Goal: Task Accomplishment & Management: Manage account settings

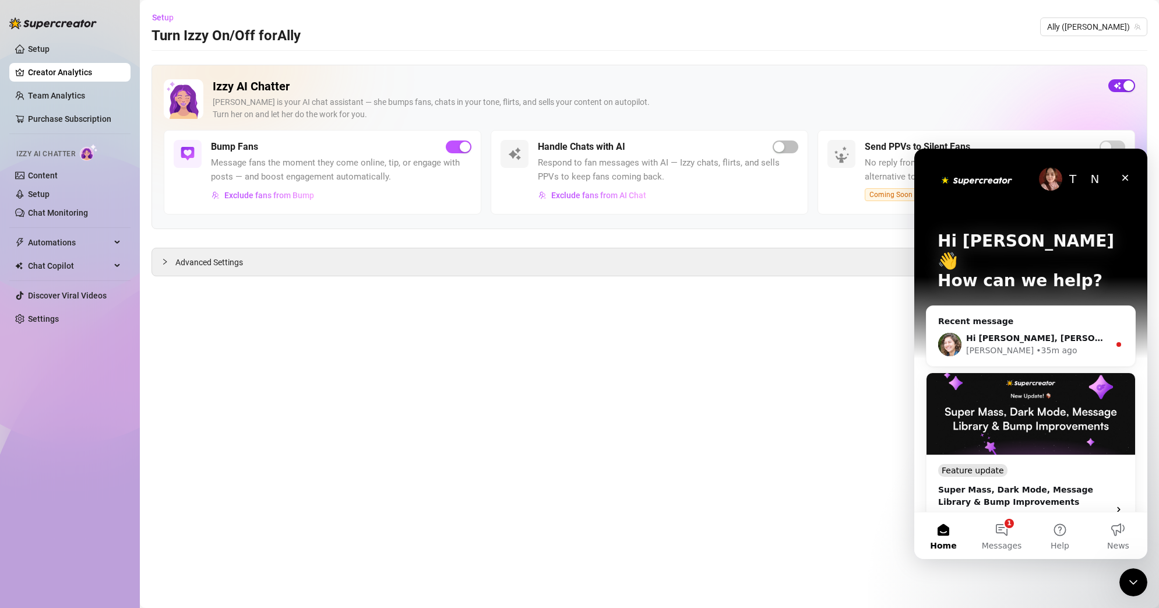
click at [1121, 87] on span "button" at bounding box center [1121, 85] width 27 height 13
click at [1121, 90] on span "button" at bounding box center [1121, 85] width 27 height 13
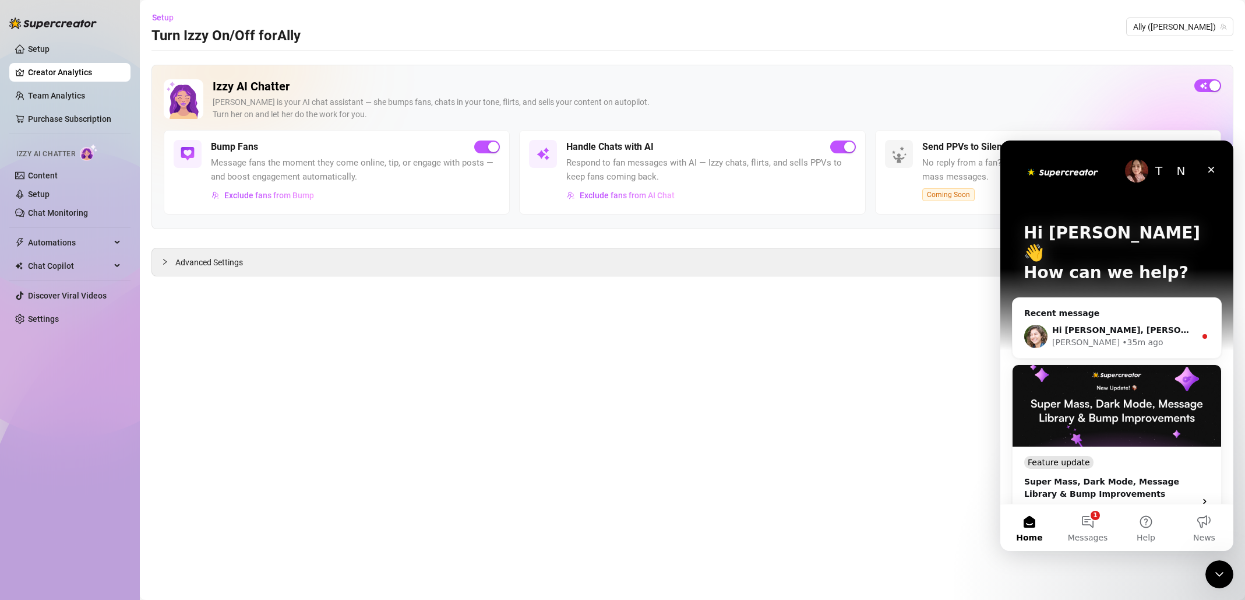
click at [764, 339] on main "Setup Turn Izzy On/Off for Ally Ally (allydash) Izzy AI Chatter [PERSON_NAME] i…" at bounding box center [692, 300] width 1105 height 600
click at [1091, 528] on button "1 Messages" at bounding box center [1088, 527] width 58 height 47
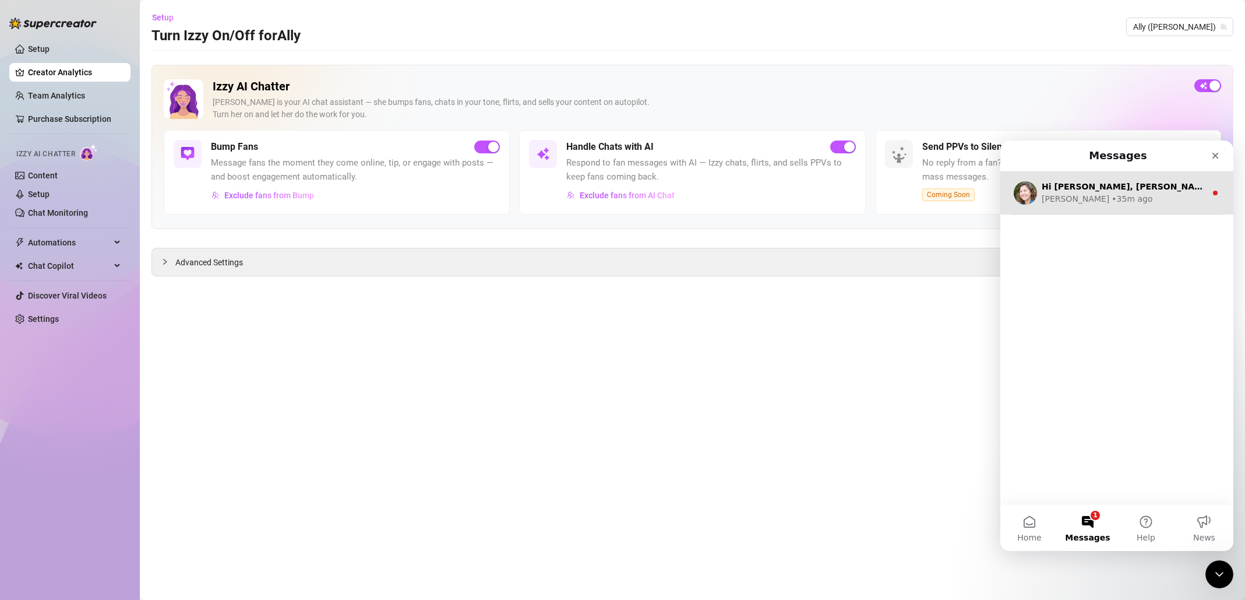
click at [1158, 199] on div "[PERSON_NAME] • 35m ago" at bounding box center [1124, 199] width 164 height 12
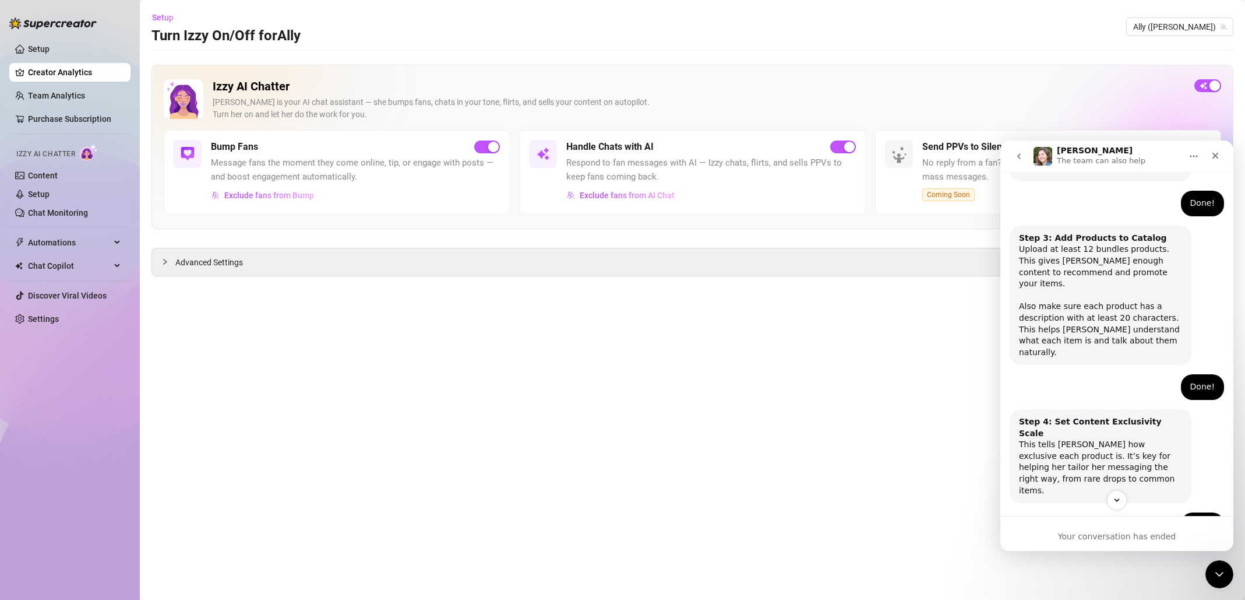
scroll to position [858, 0]
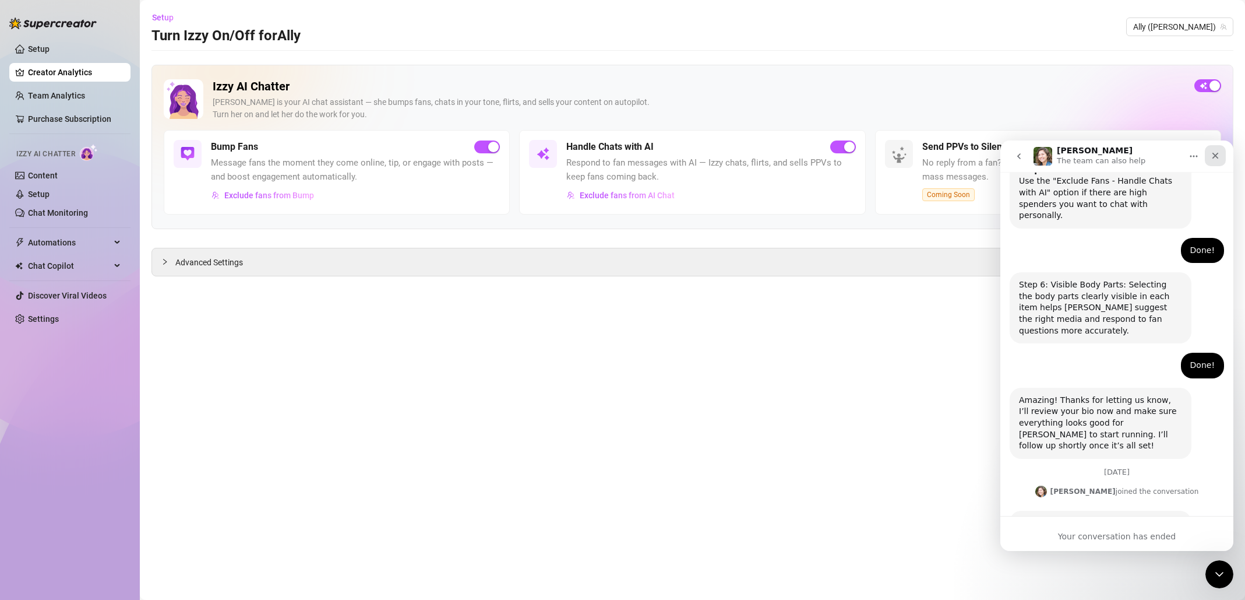
click at [1158, 156] on icon "Close" at bounding box center [1215, 155] width 9 height 9
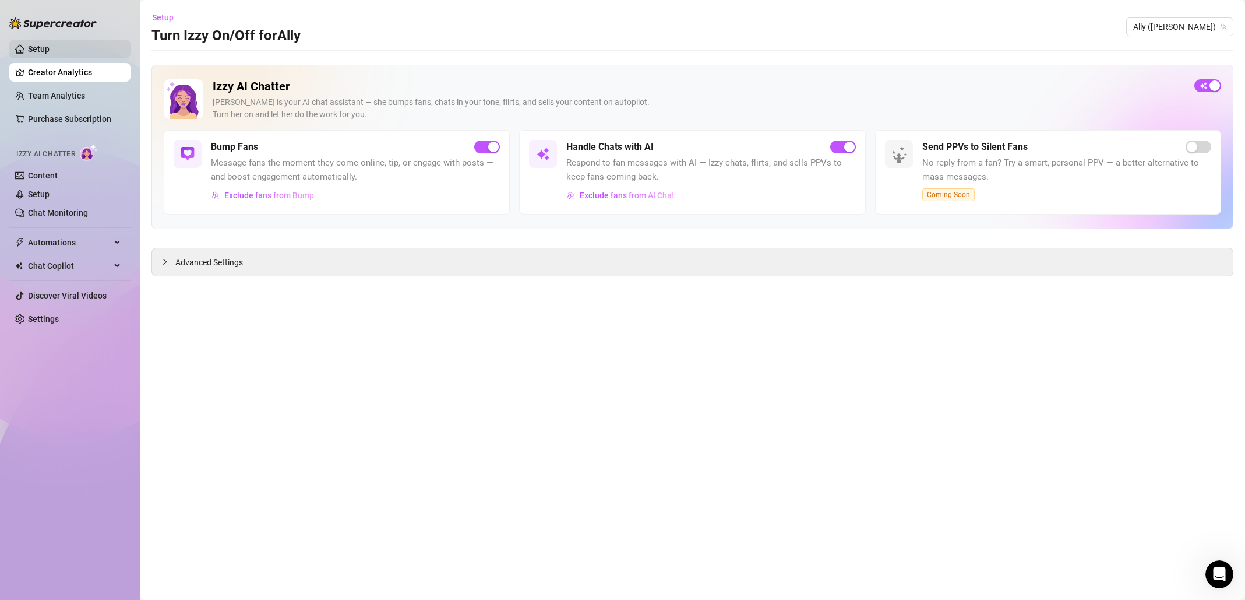
click at [48, 47] on link "Setup" at bounding box center [39, 48] width 22 height 9
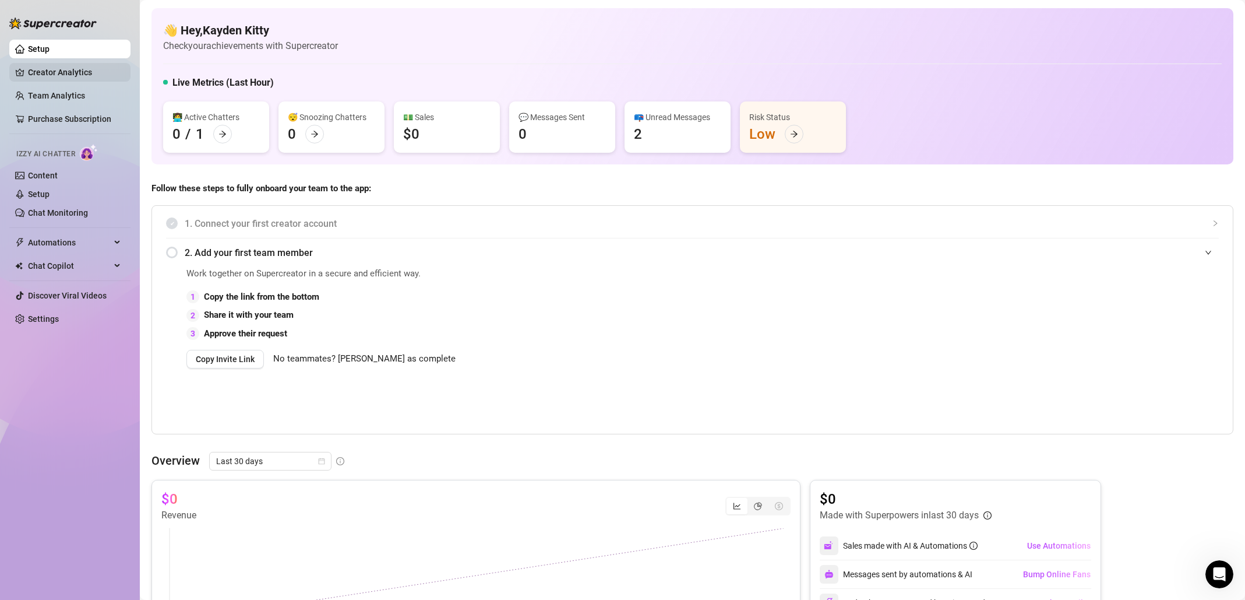
click at [95, 76] on link "Creator Analytics" at bounding box center [74, 72] width 93 height 19
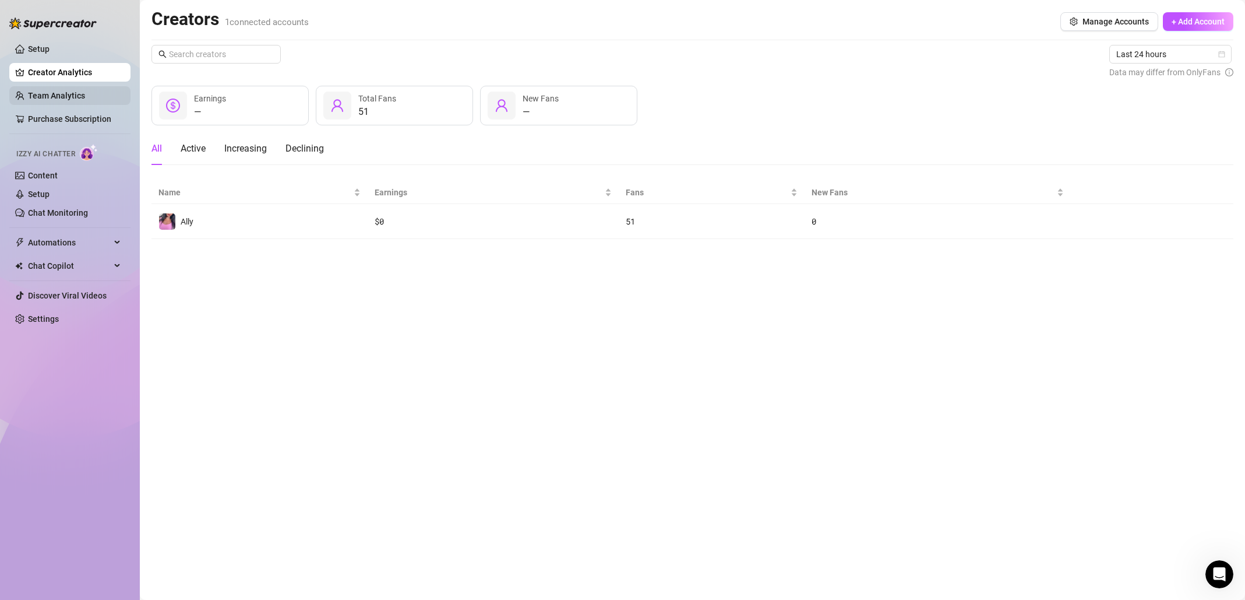
click at [85, 100] on link "Team Analytics" at bounding box center [56, 95] width 57 height 9
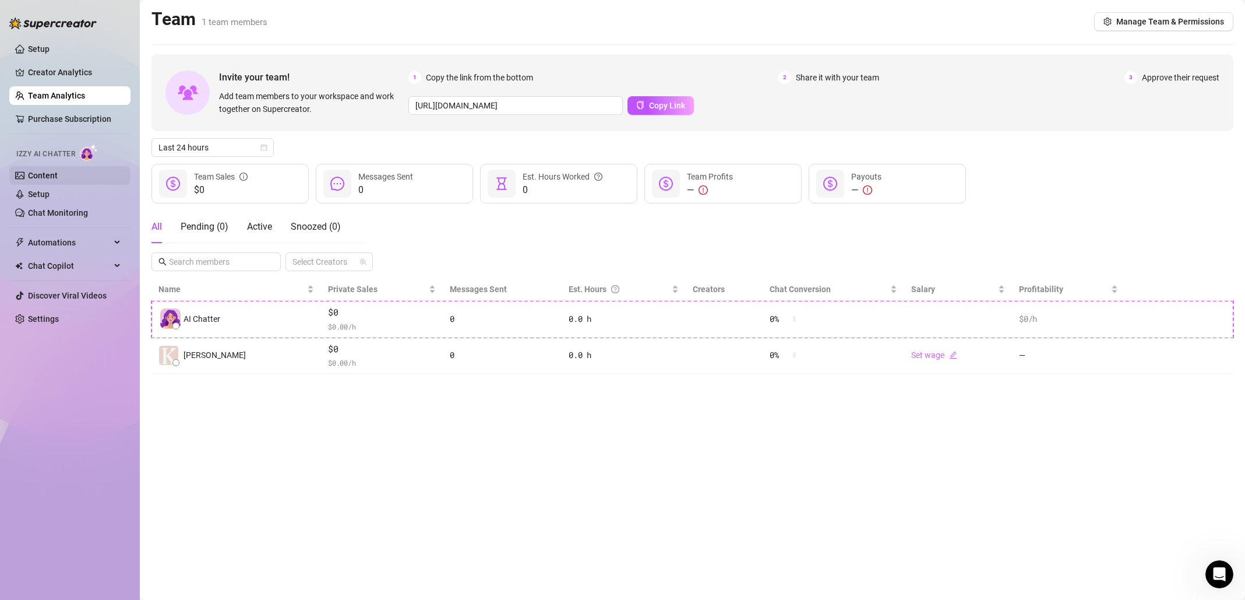
click at [58, 176] on link "Content" at bounding box center [43, 175] width 30 height 9
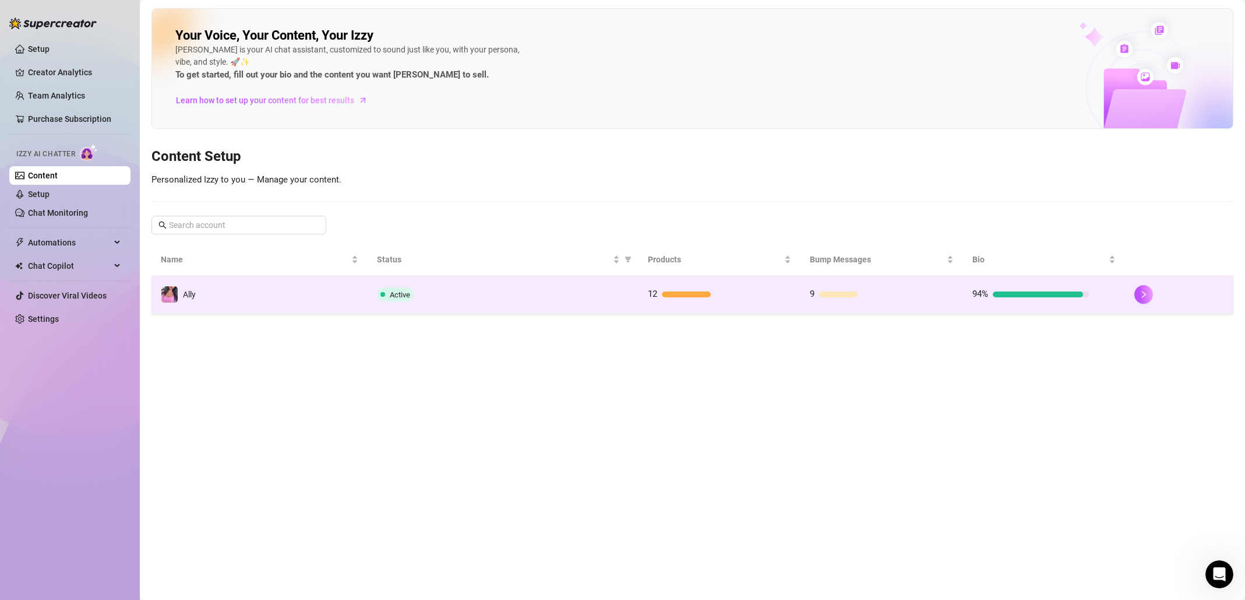
click at [1029, 297] on div "94%" at bounding box center [1030, 294] width 117 height 14
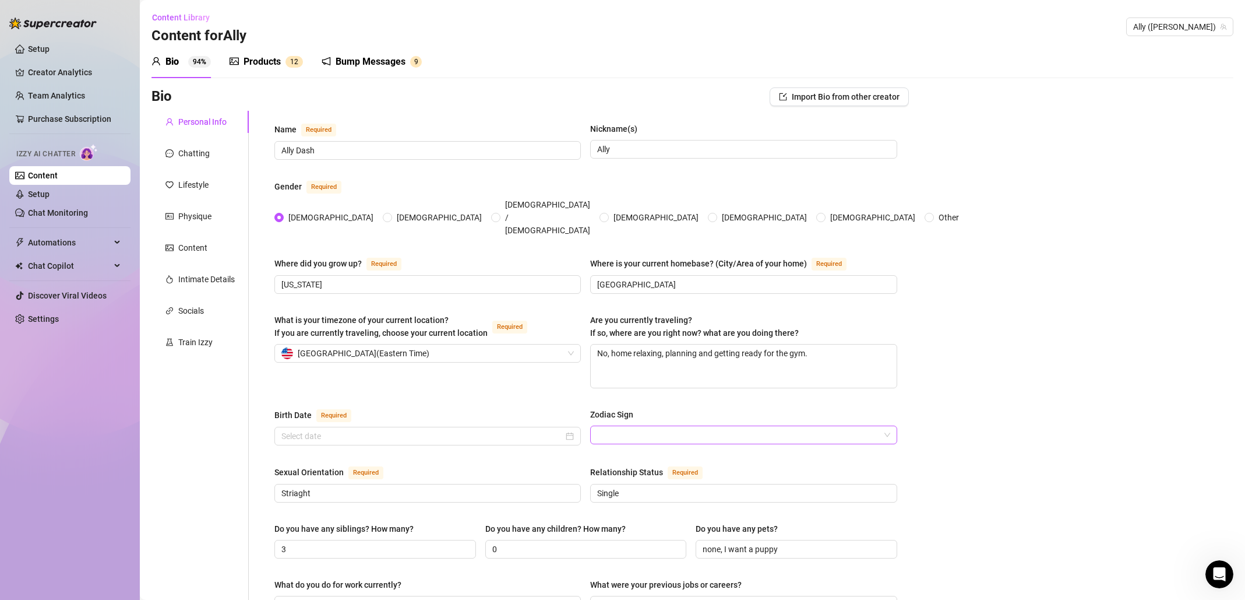
click at [841, 426] on input "Zodiac Sign" at bounding box center [738, 434] width 282 height 17
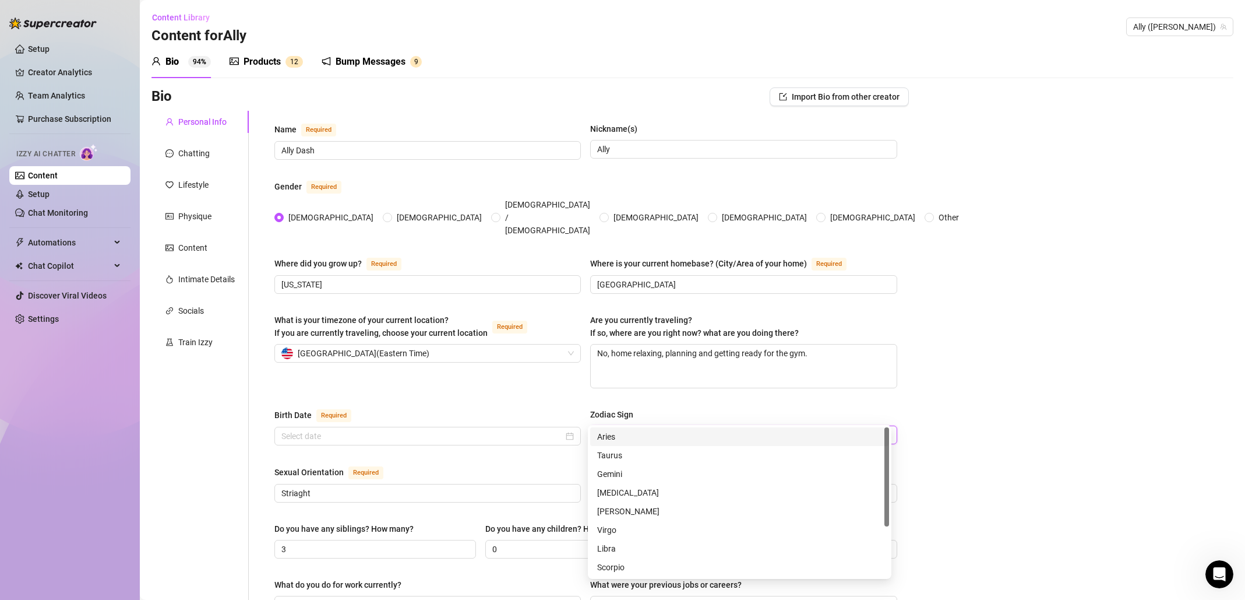
click at [663, 436] on div "Aries" at bounding box center [739, 436] width 285 height 13
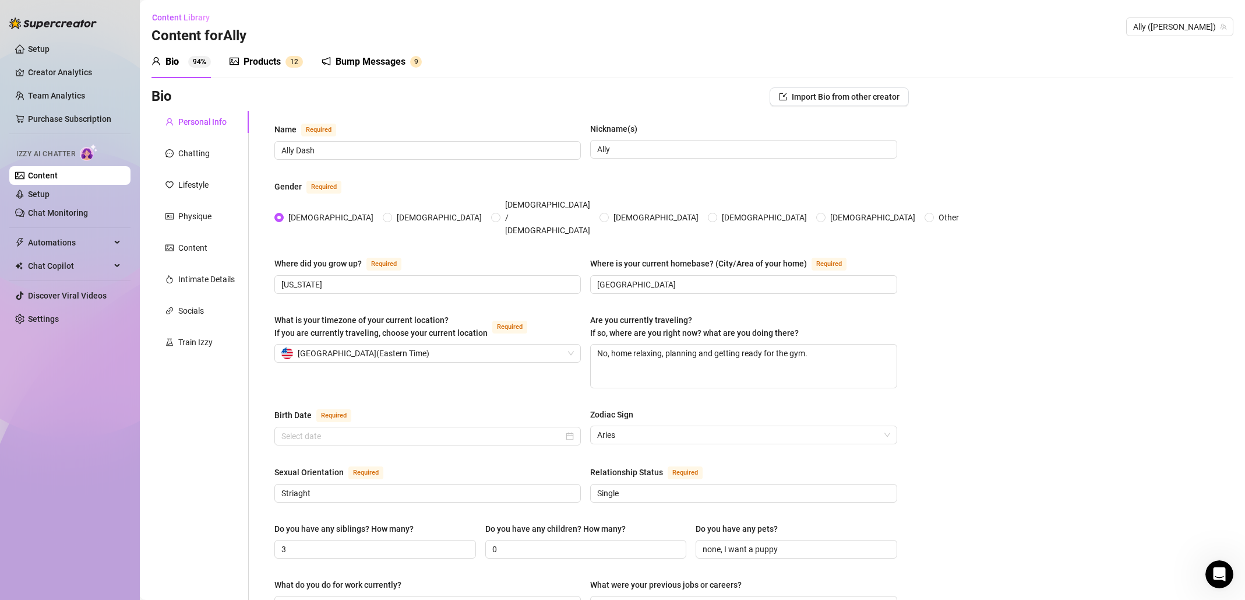
click at [553, 429] on input "Birth Date Required" at bounding box center [422, 435] width 282 height 13
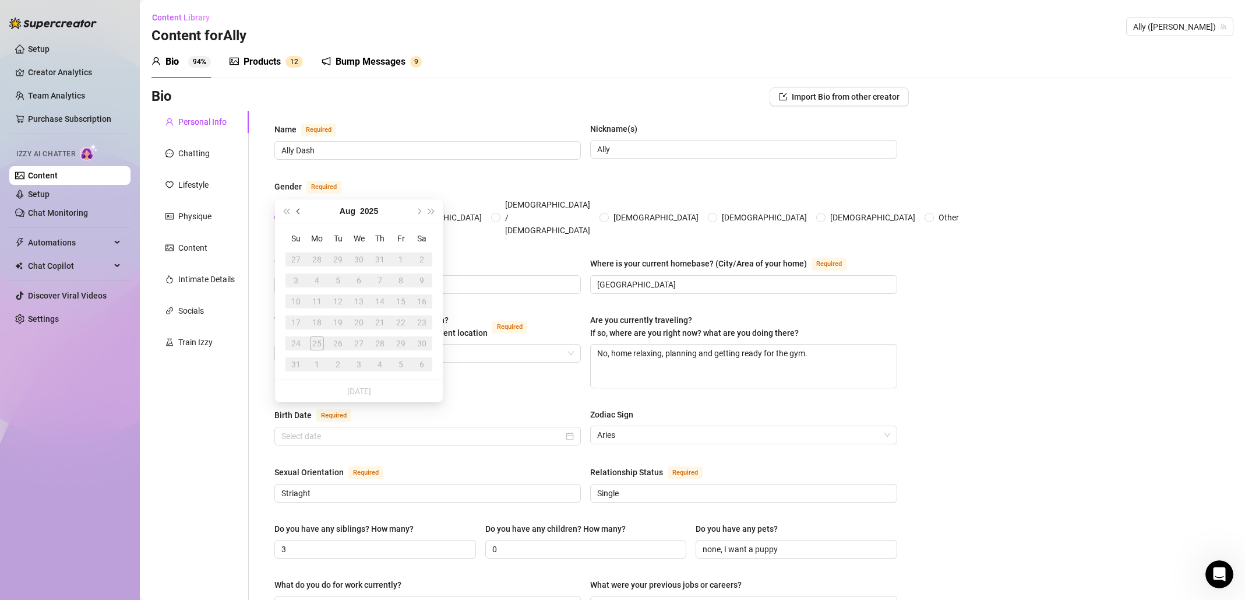
click at [301, 214] on button "Previous month (PageUp)" at bounding box center [298, 210] width 13 height 23
click at [366, 210] on button "2025" at bounding box center [368, 210] width 18 height 23
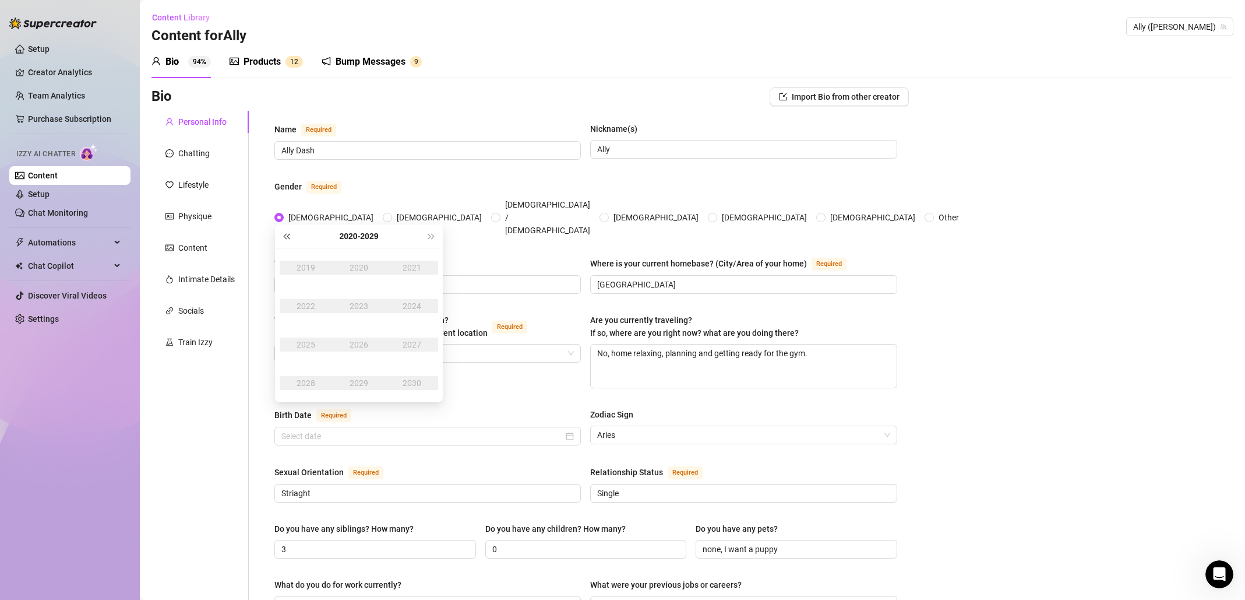
click at [289, 236] on span "Last year (Control + left)" at bounding box center [286, 236] width 6 height 6
click at [359, 303] on div "1993" at bounding box center [358, 306] width 35 height 14
click at [319, 307] on div "Apr" at bounding box center [305, 306] width 35 height 14
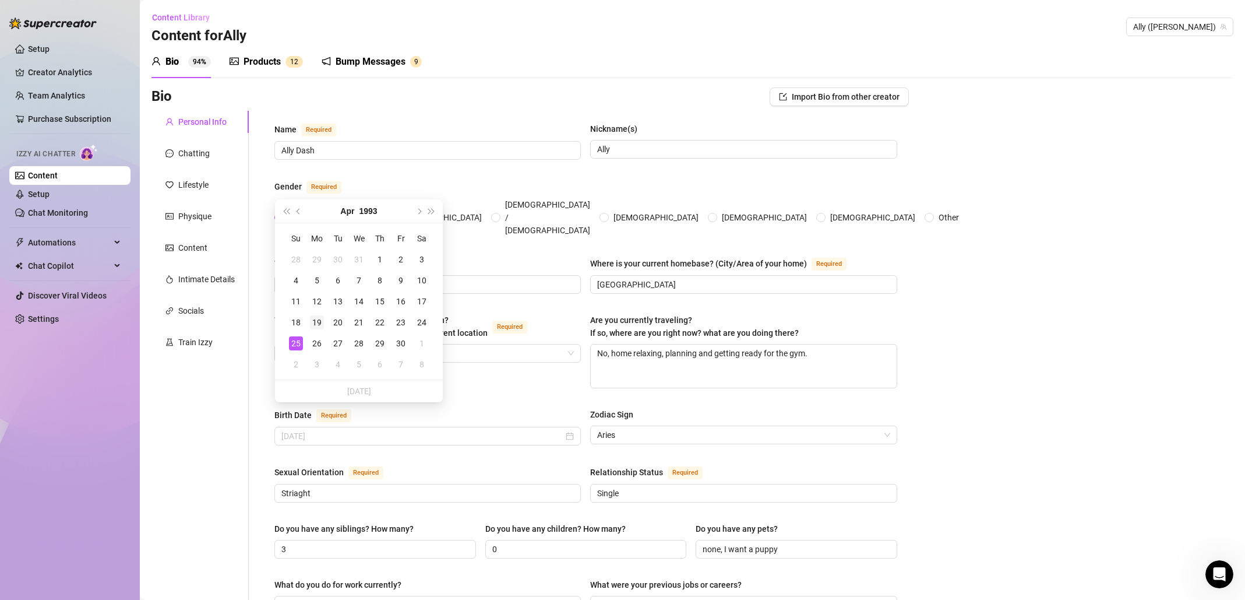
click at [318, 321] on div "19" at bounding box center [317, 322] width 14 height 14
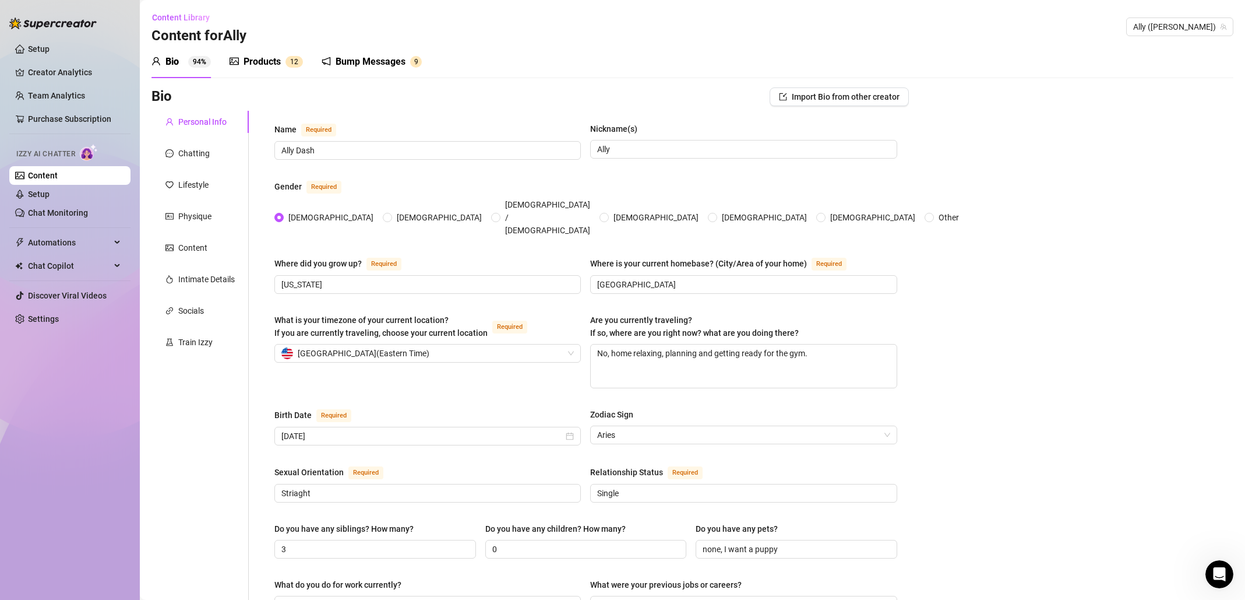
click at [484, 370] on div "What is your timezone of your current location? If you are currently traveling,…" at bounding box center [585, 355] width 623 height 85
click at [475, 429] on input "[DATE]" at bounding box center [422, 435] width 282 height 13
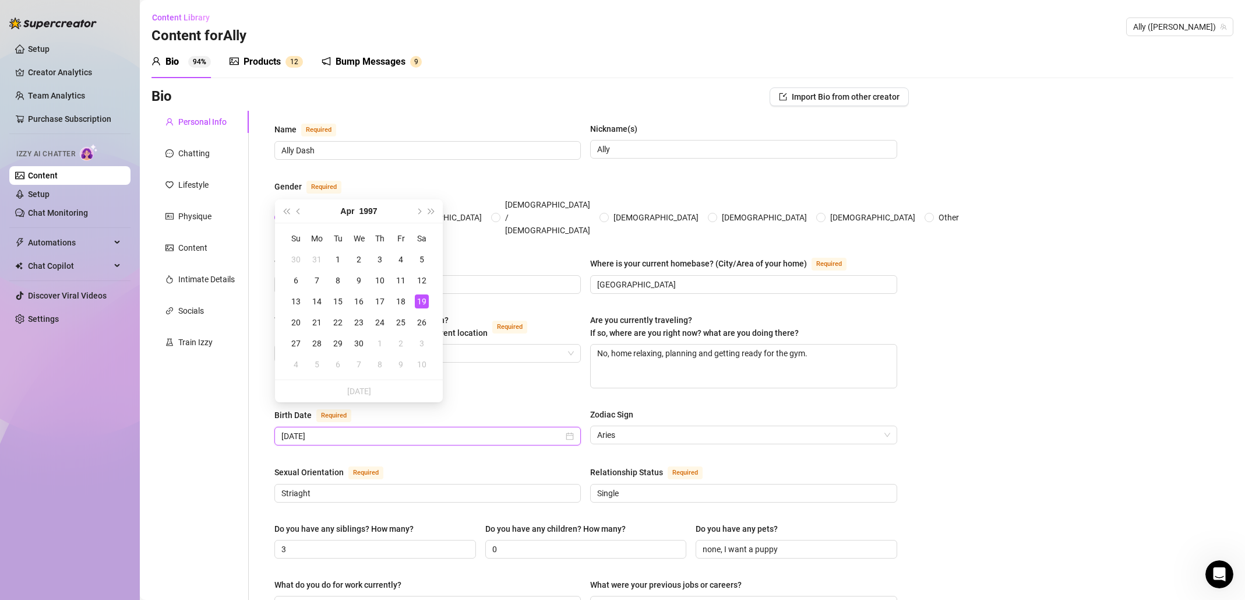
type input "[DATE]"
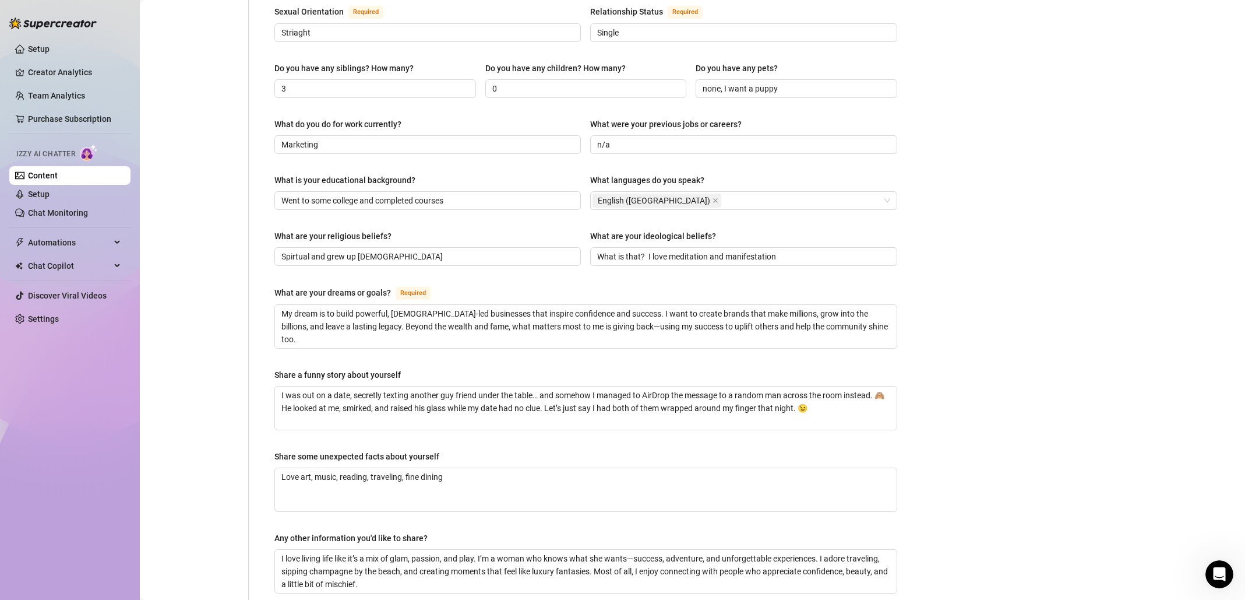
scroll to position [515, 0]
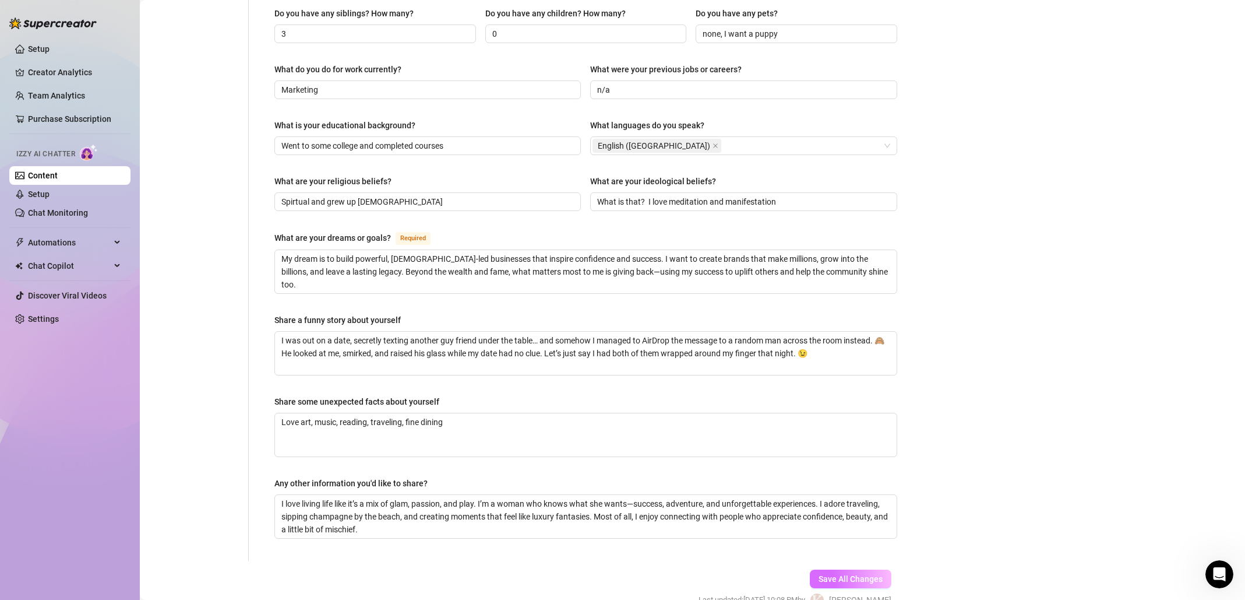
click at [861, 574] on span "Save All Changes" at bounding box center [851, 578] width 64 height 9
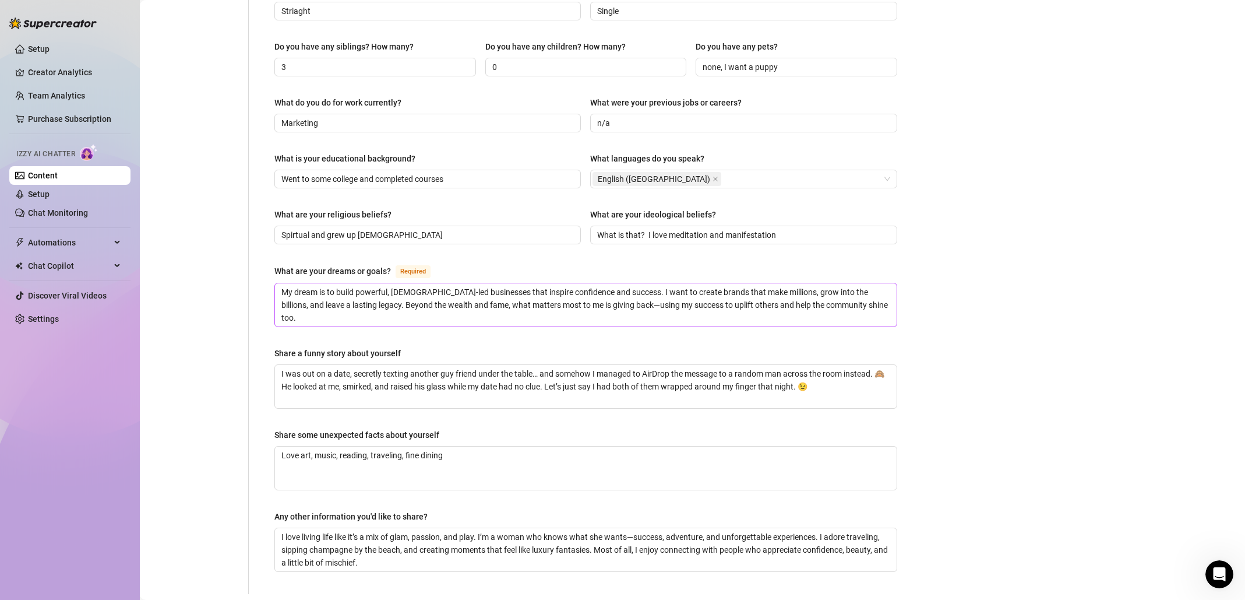
scroll to position [555, 0]
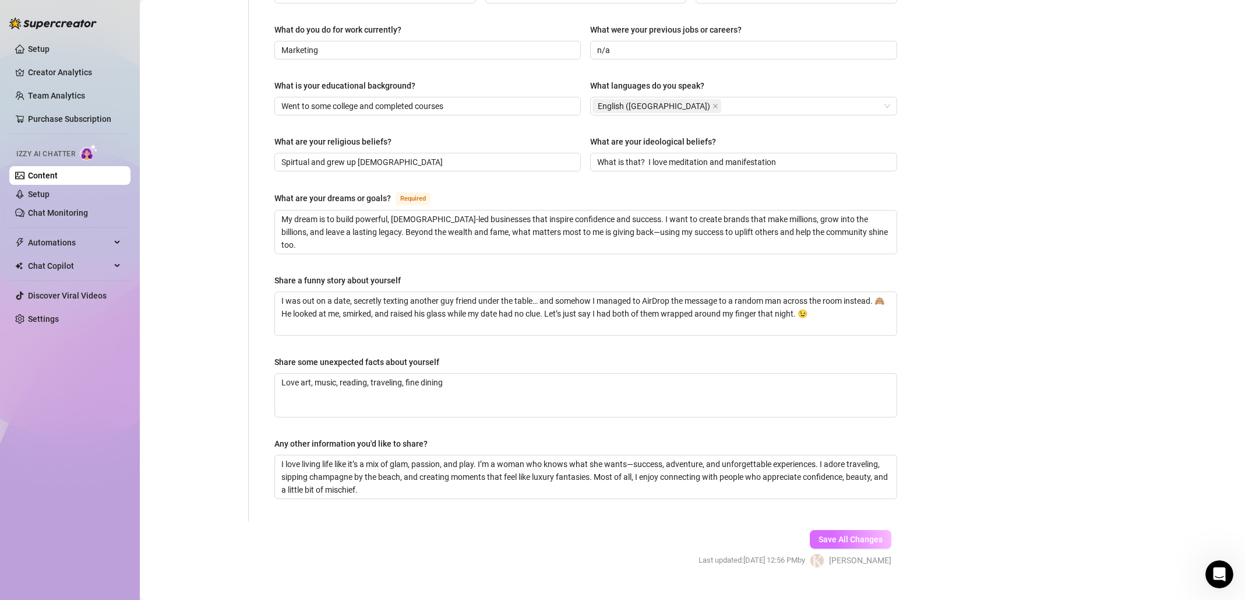
click at [844, 534] on span "Save All Changes" at bounding box center [851, 538] width 64 height 9
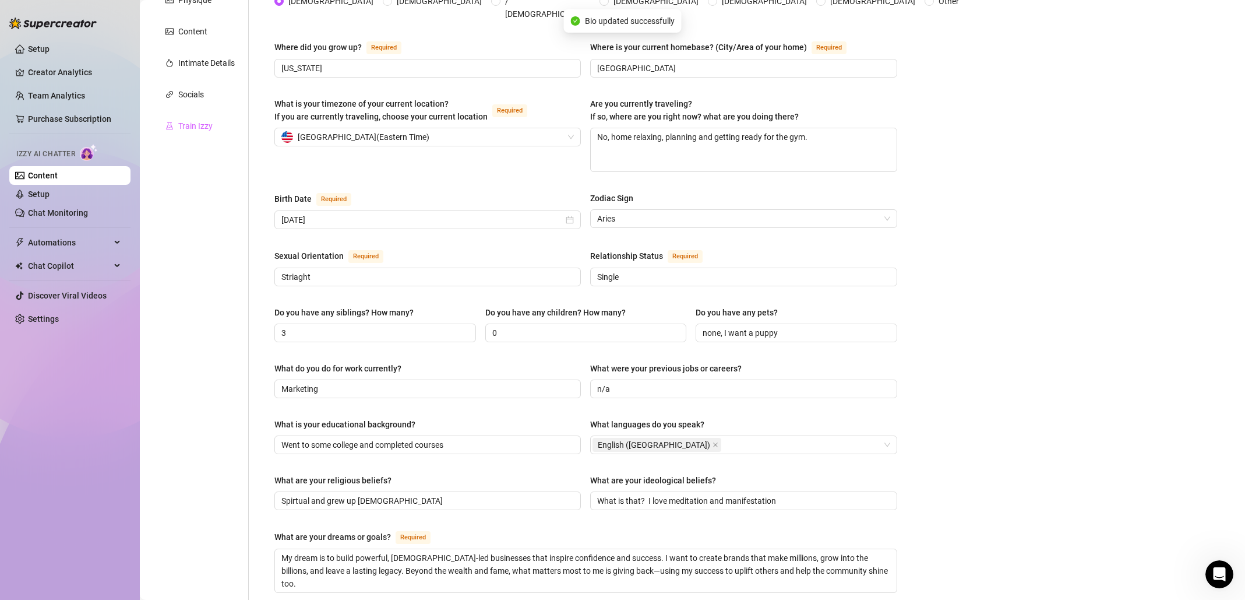
scroll to position [158, 0]
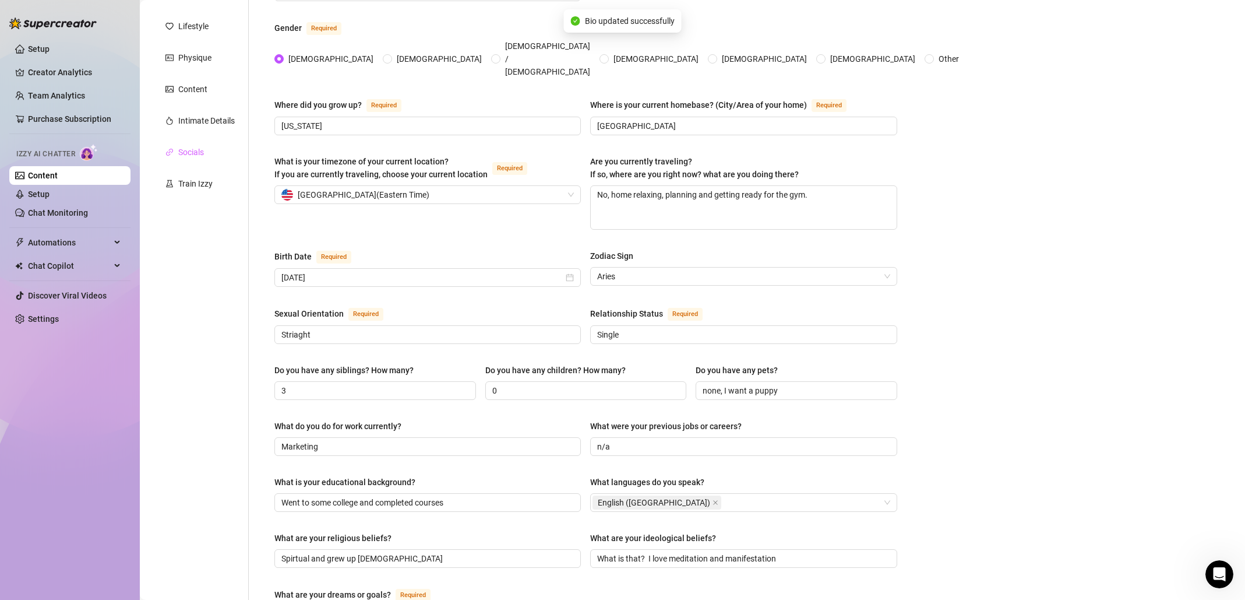
click at [206, 154] on div "Socials" at bounding box center [199, 152] width 97 height 22
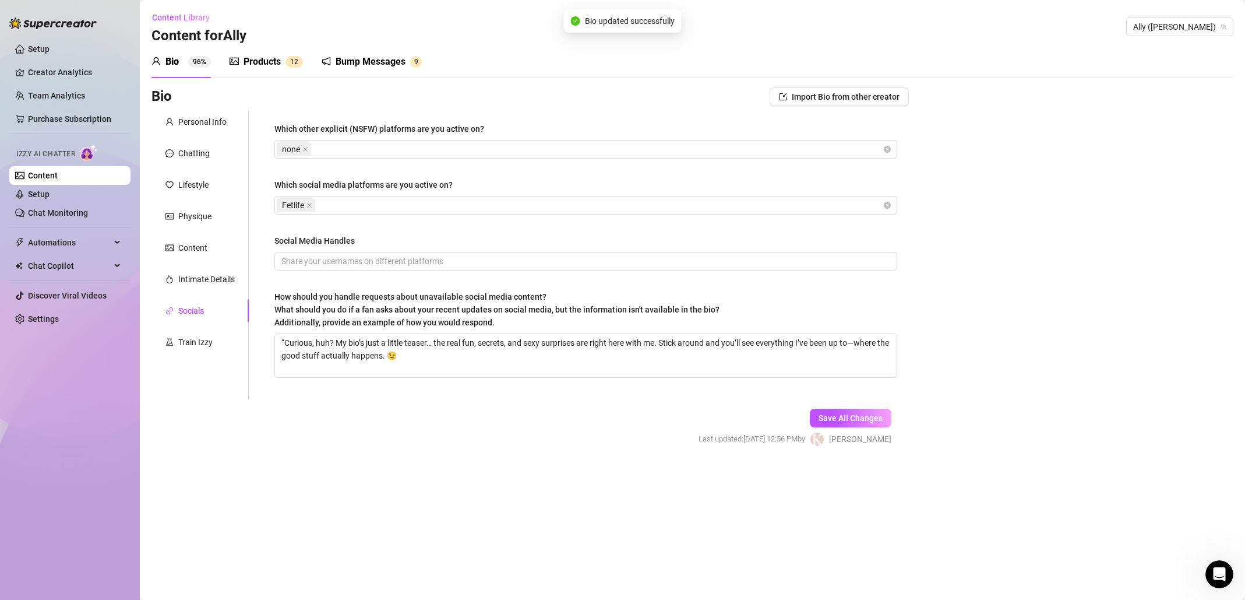
scroll to position [0, 0]
click at [330, 260] on input "Social Media Handles" at bounding box center [584, 261] width 606 height 13
type input "Allydash on fetlife"
click at [837, 416] on span "Save All Changes" at bounding box center [851, 417] width 64 height 9
click at [218, 280] on div "Intimate Details" at bounding box center [206, 279] width 57 height 13
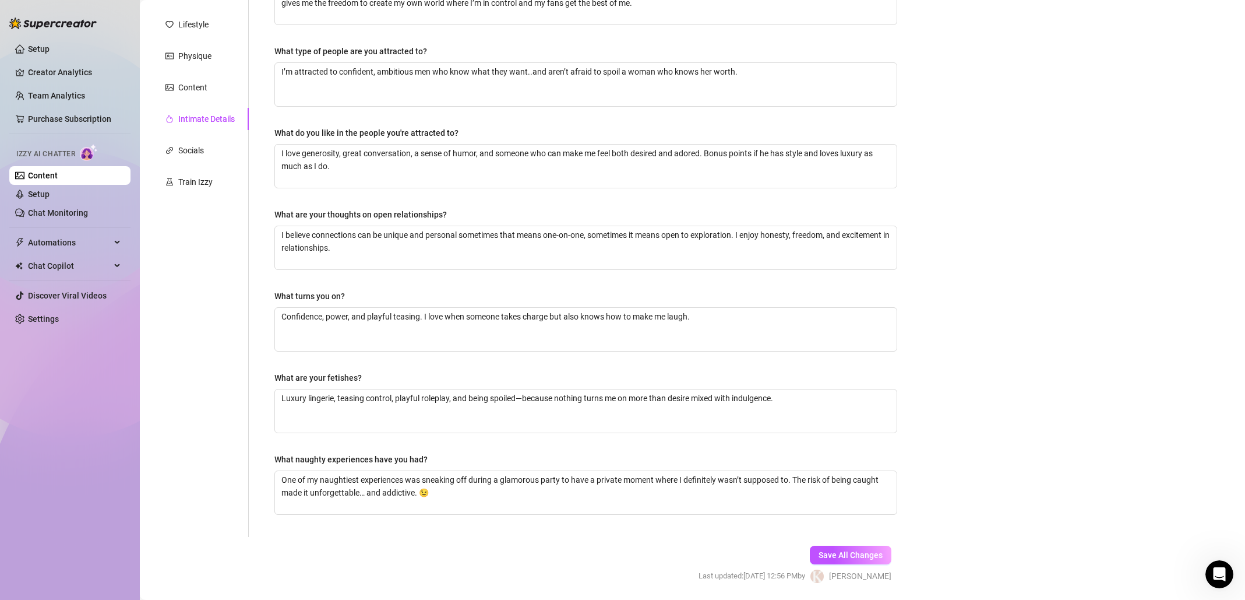
scroll to position [93, 0]
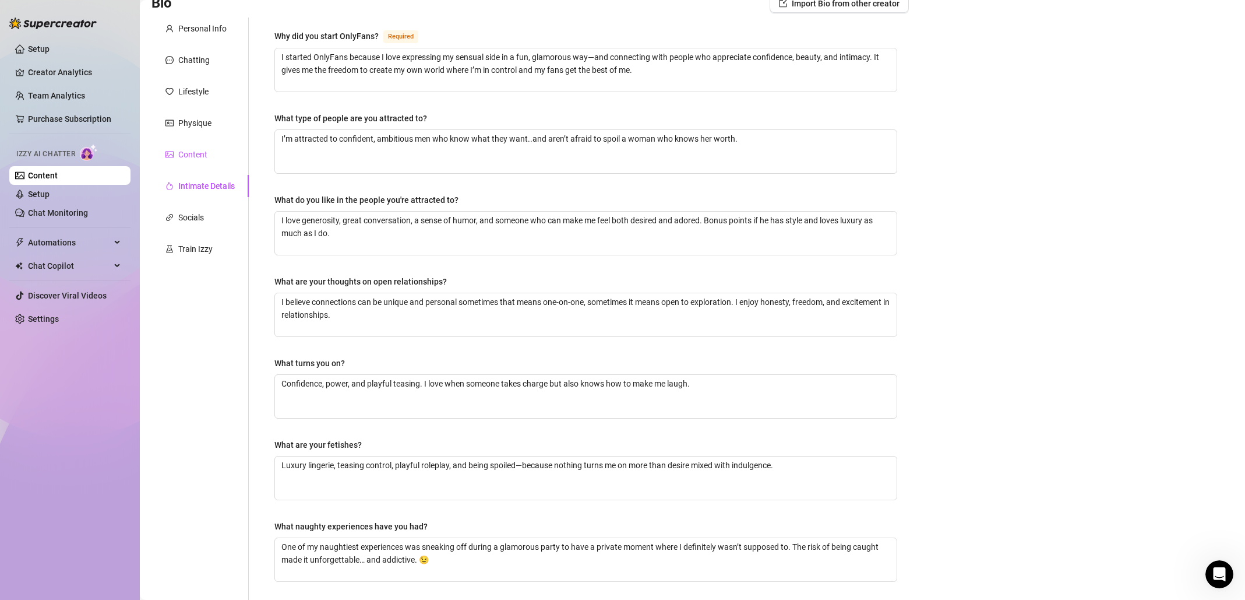
click at [200, 158] on div "Content" at bounding box center [192, 154] width 29 height 13
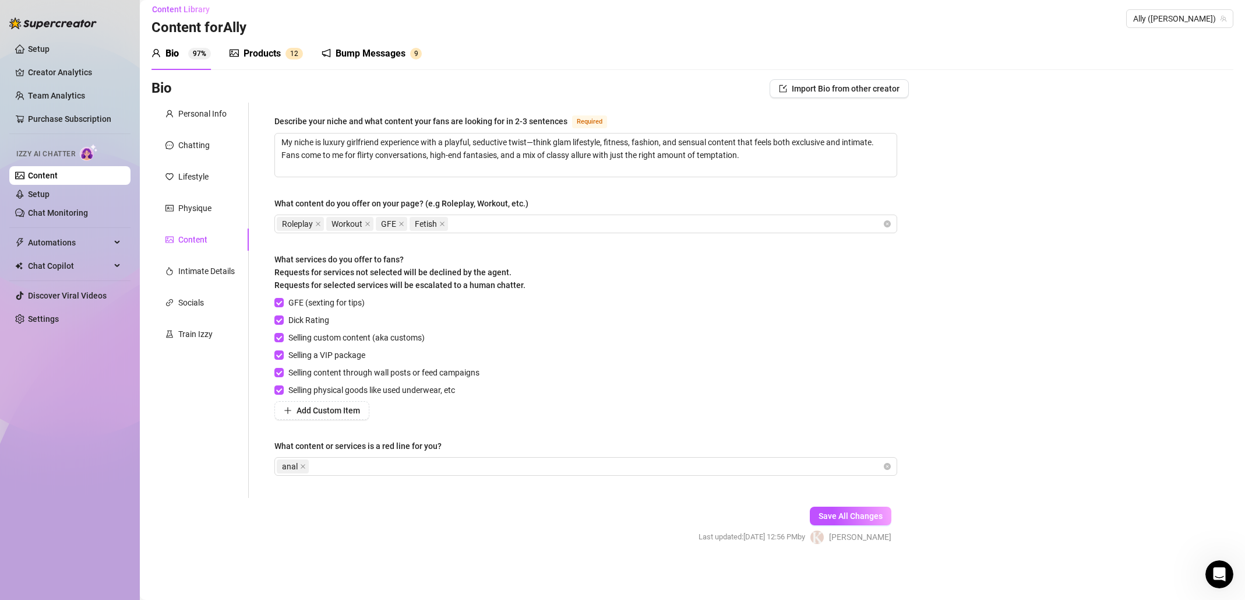
scroll to position [8, 0]
click at [204, 150] on div "Chatting" at bounding box center [193, 145] width 31 height 13
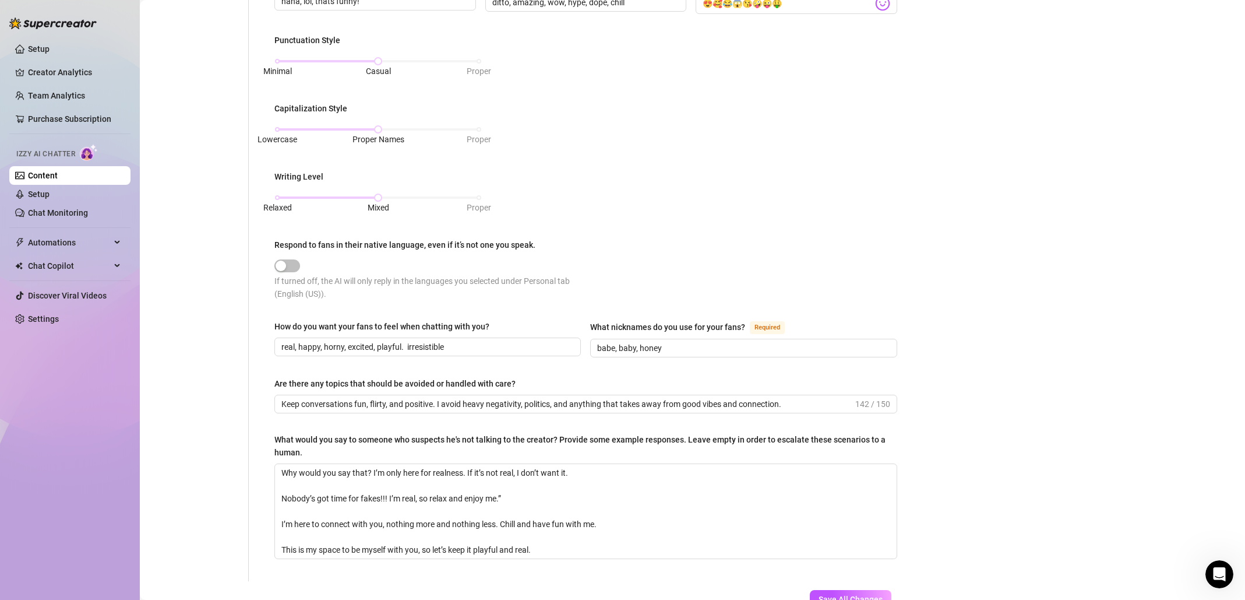
scroll to position [305, 0]
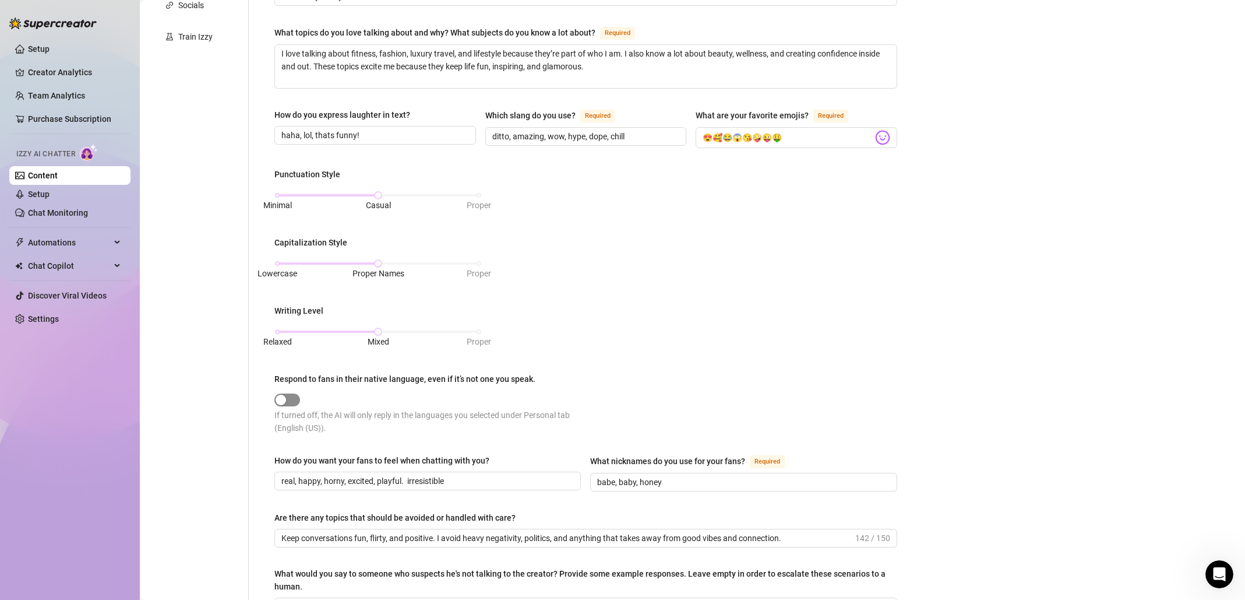
click at [284, 394] on div "button" at bounding box center [281, 399] width 10 height 10
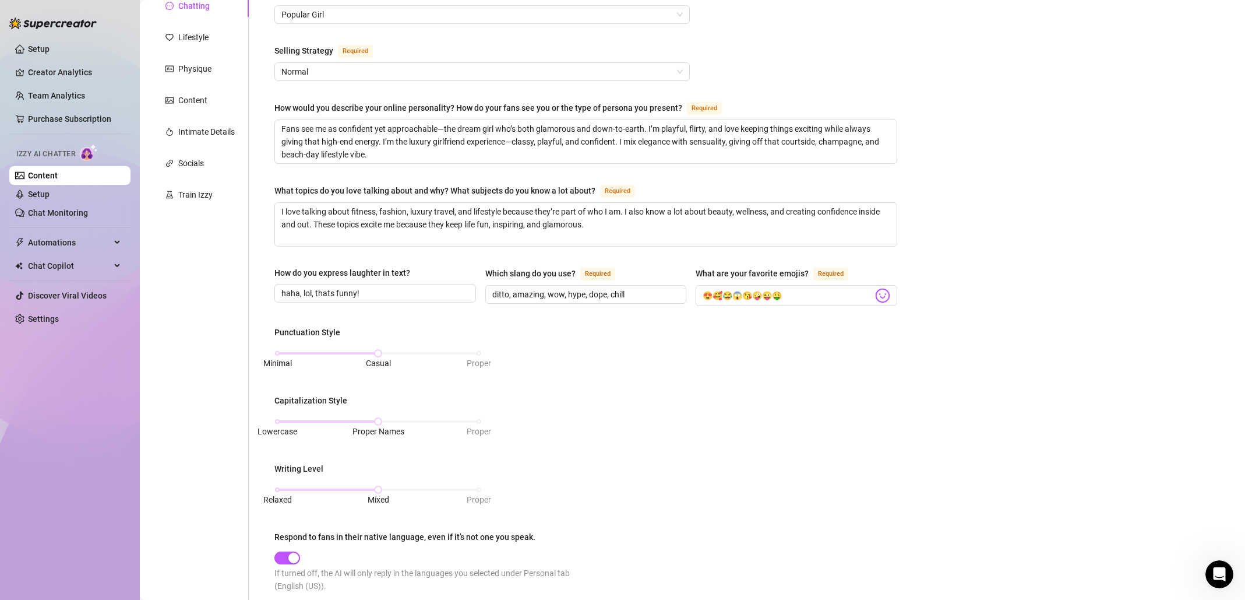
scroll to position [520, 0]
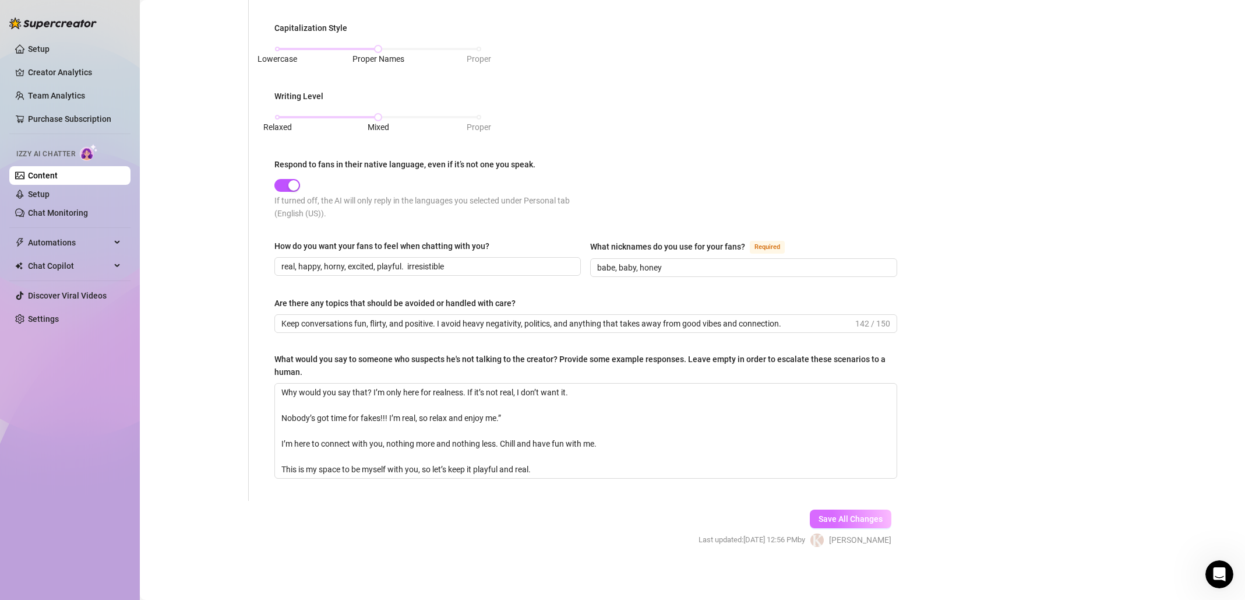
click at [854, 515] on span "Save All Changes" at bounding box center [851, 518] width 64 height 9
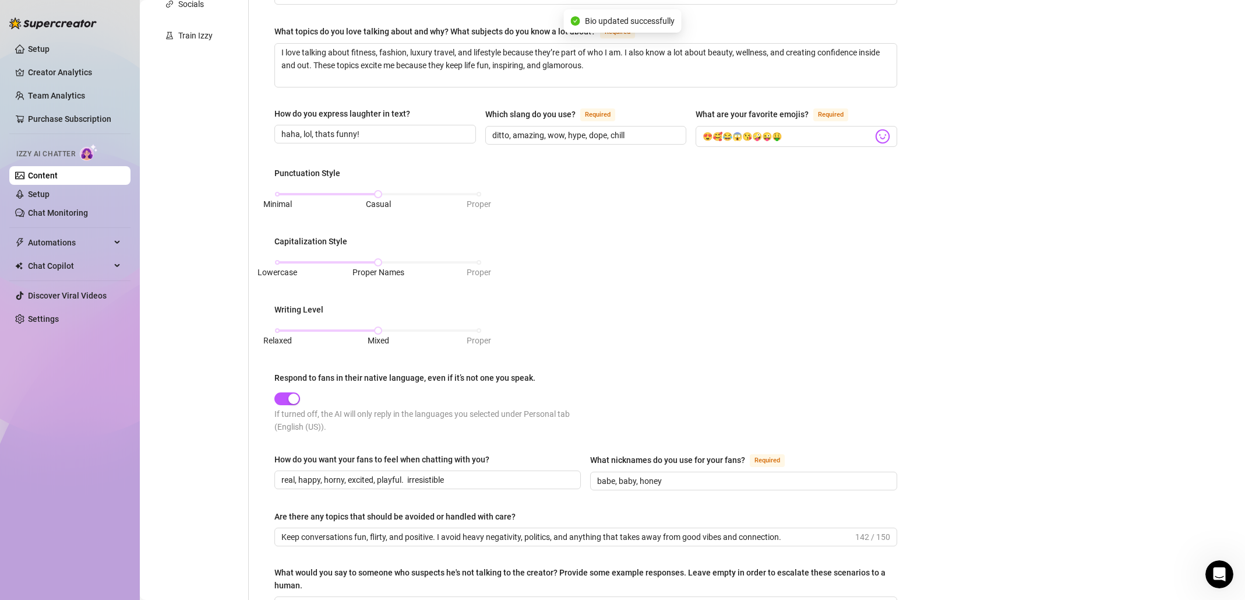
scroll to position [0, 0]
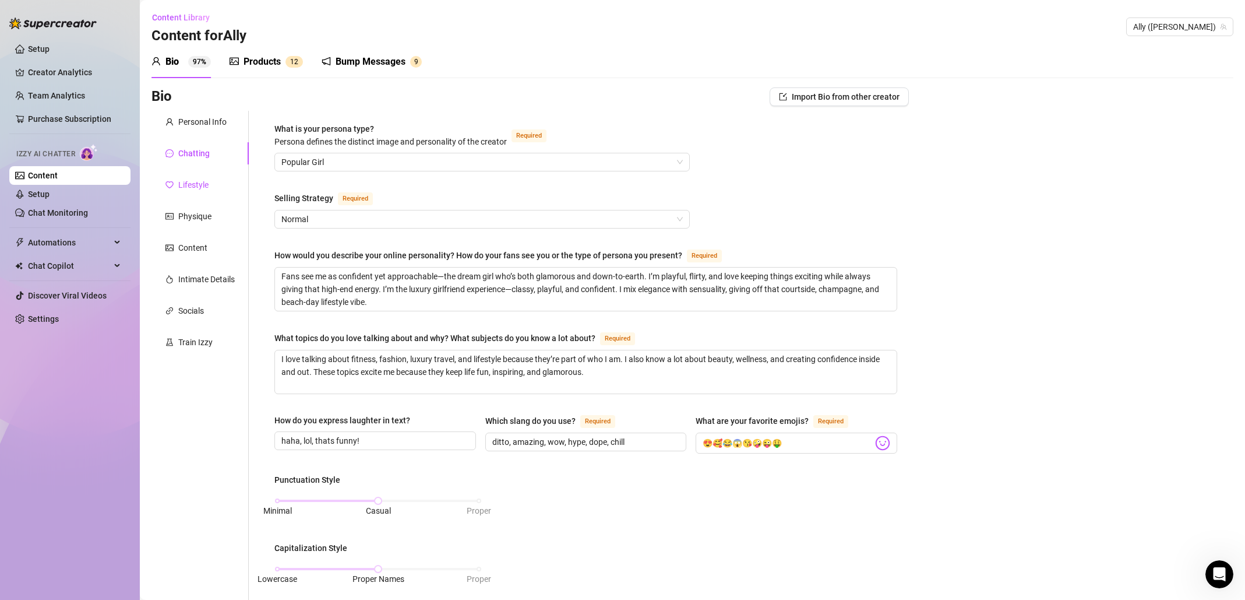
click at [186, 185] on div "Lifestyle" at bounding box center [193, 184] width 30 height 13
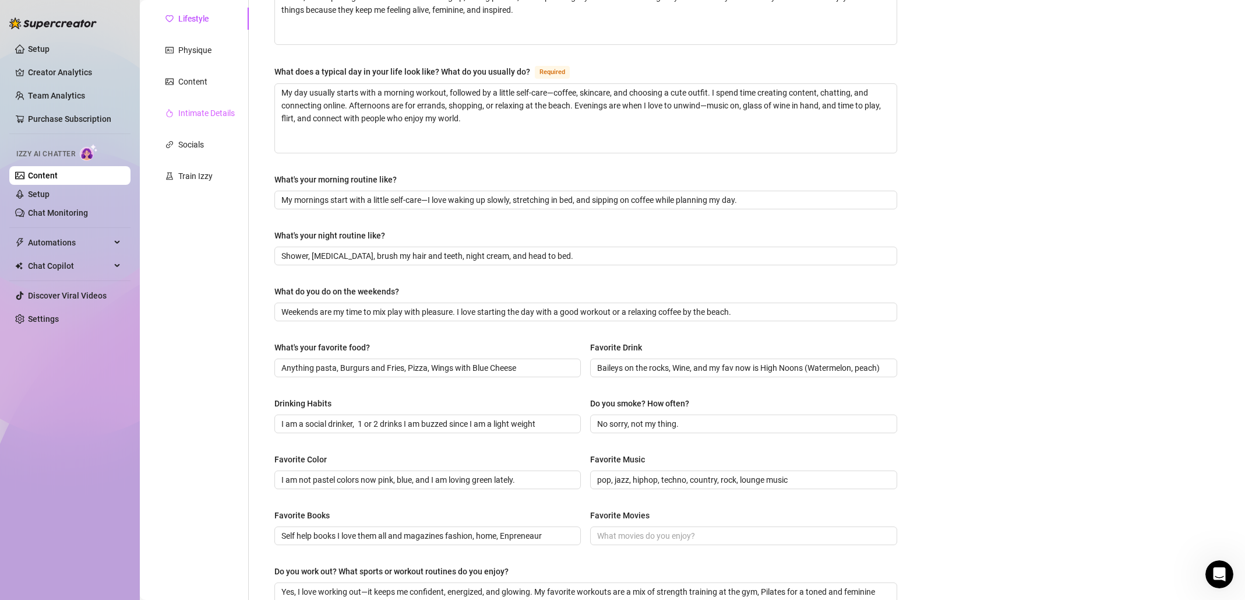
scroll to position [67, 0]
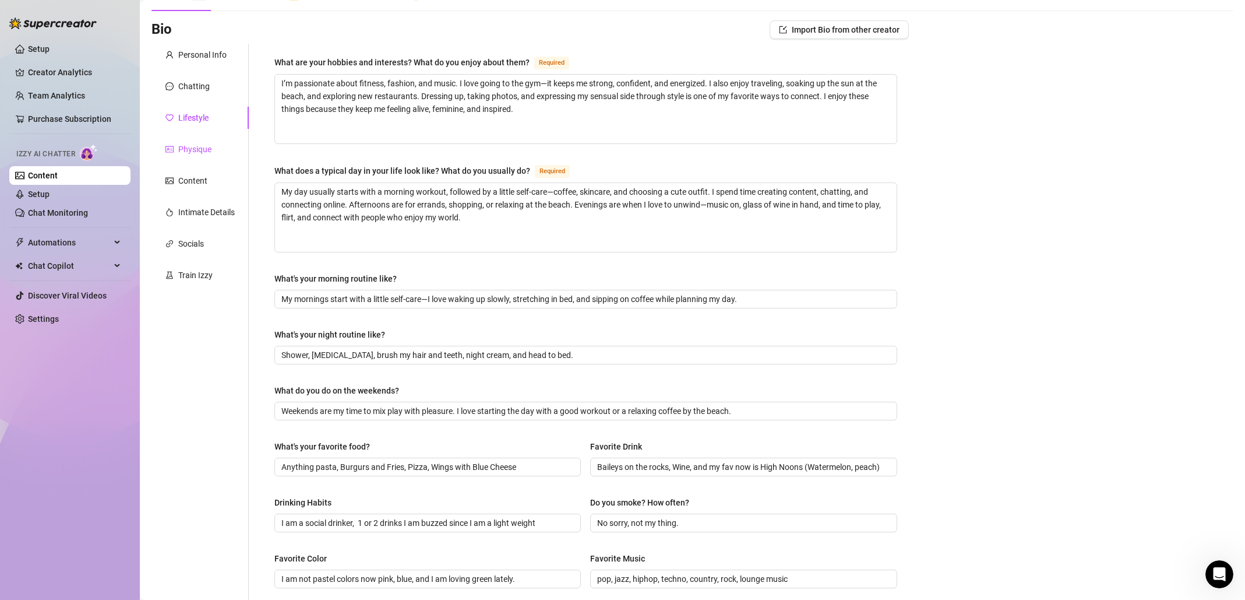
click at [194, 150] on div "Physique" at bounding box center [194, 149] width 33 height 13
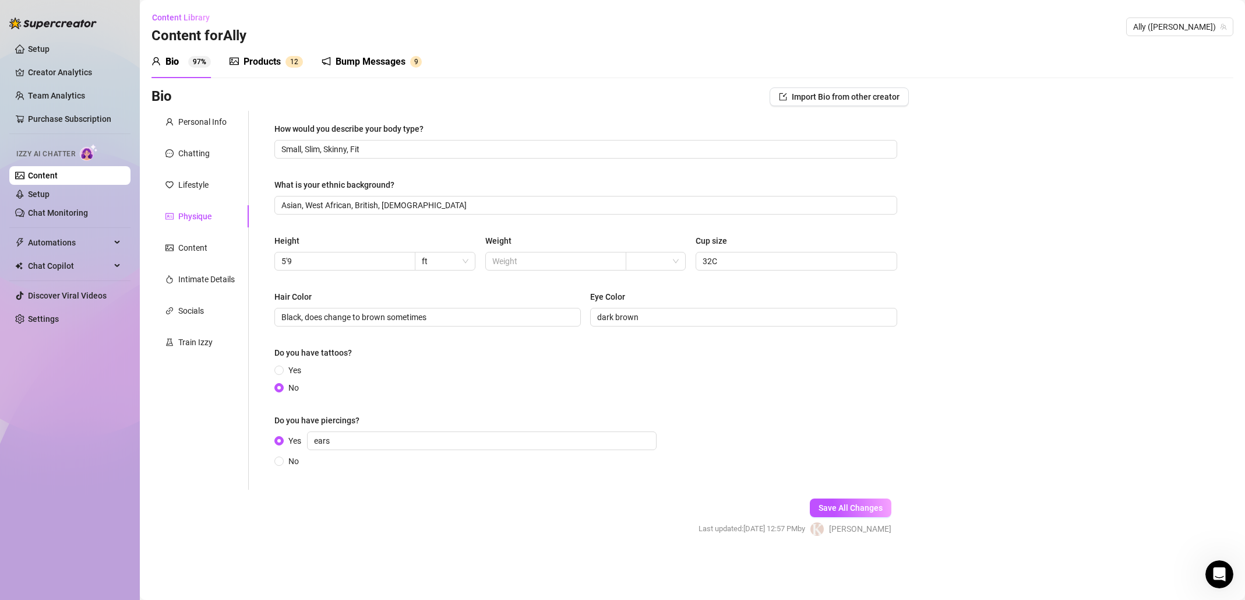
scroll to position [0, 0]
click at [590, 260] on input "text" at bounding box center [554, 261] width 125 height 13
type input "130"
click at [868, 506] on span "Save All Changes" at bounding box center [851, 507] width 64 height 9
click at [197, 185] on div "Lifestyle" at bounding box center [193, 184] width 30 height 13
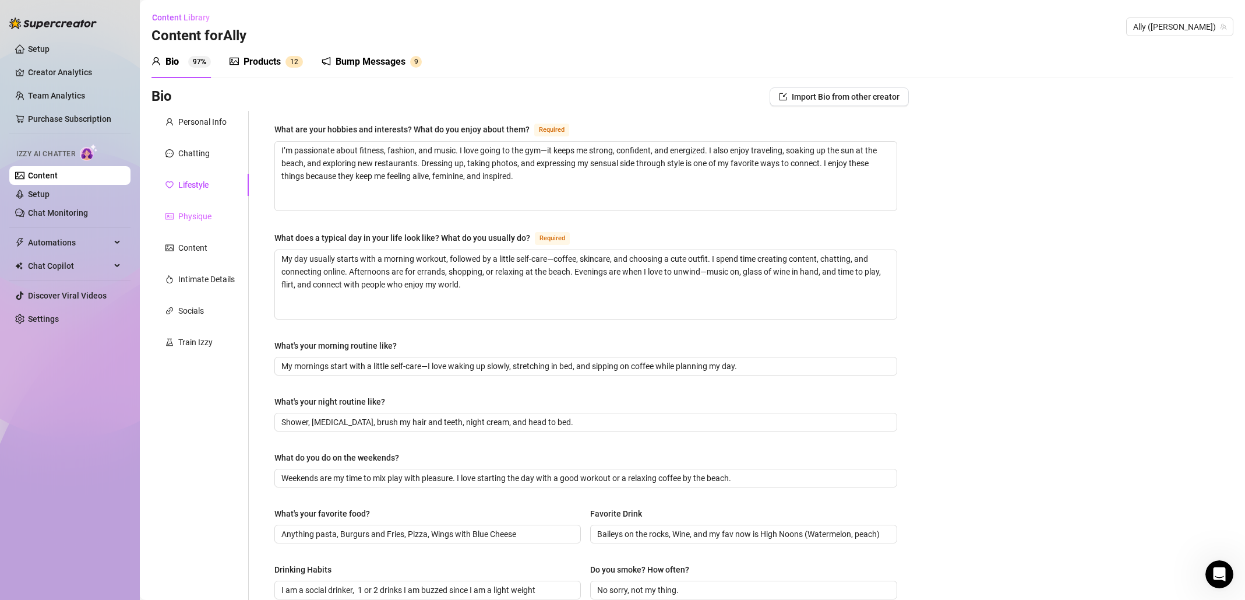
click at [201, 209] on div "Physique" at bounding box center [199, 216] width 97 height 22
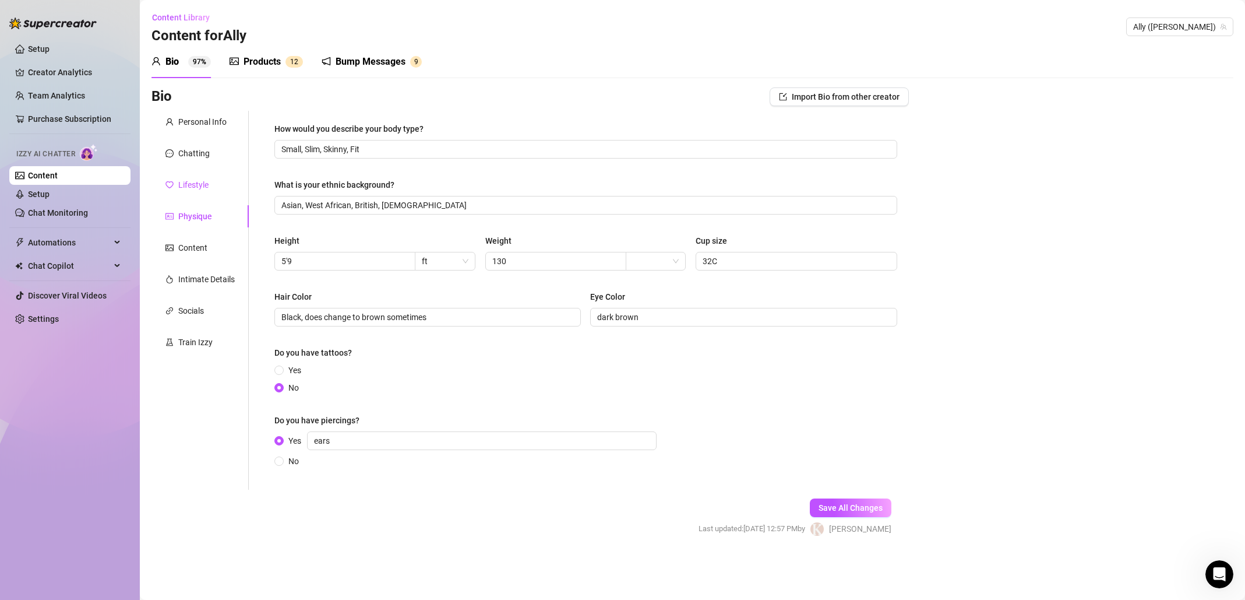
click at [195, 191] on div "Lifestyle" at bounding box center [193, 184] width 30 height 13
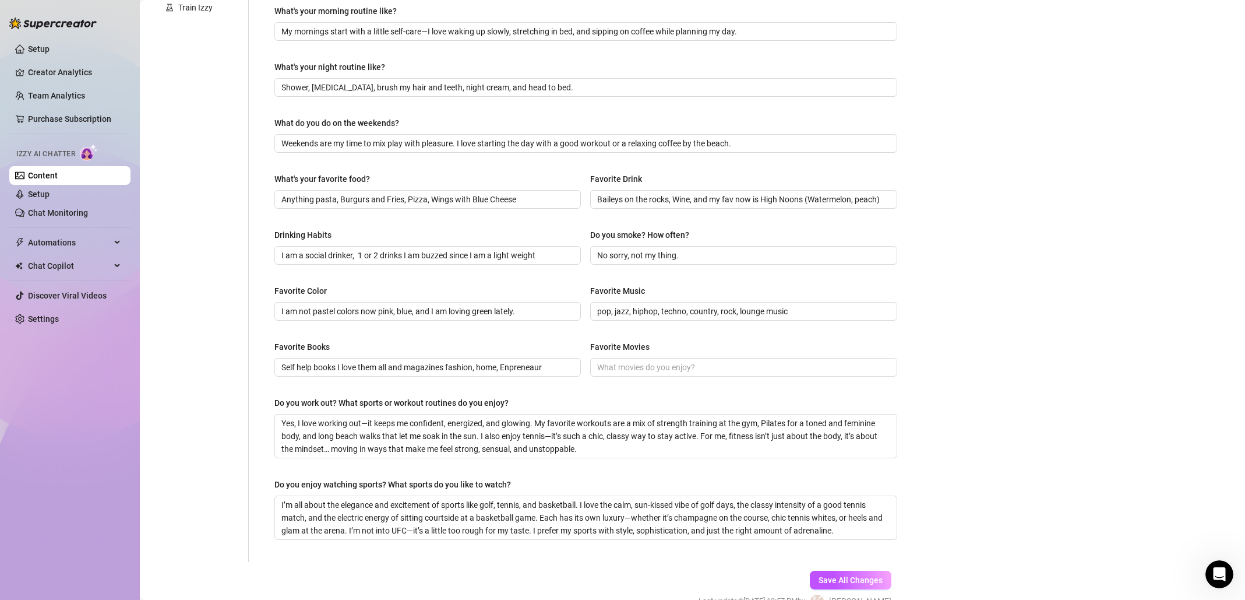
scroll to position [397, 0]
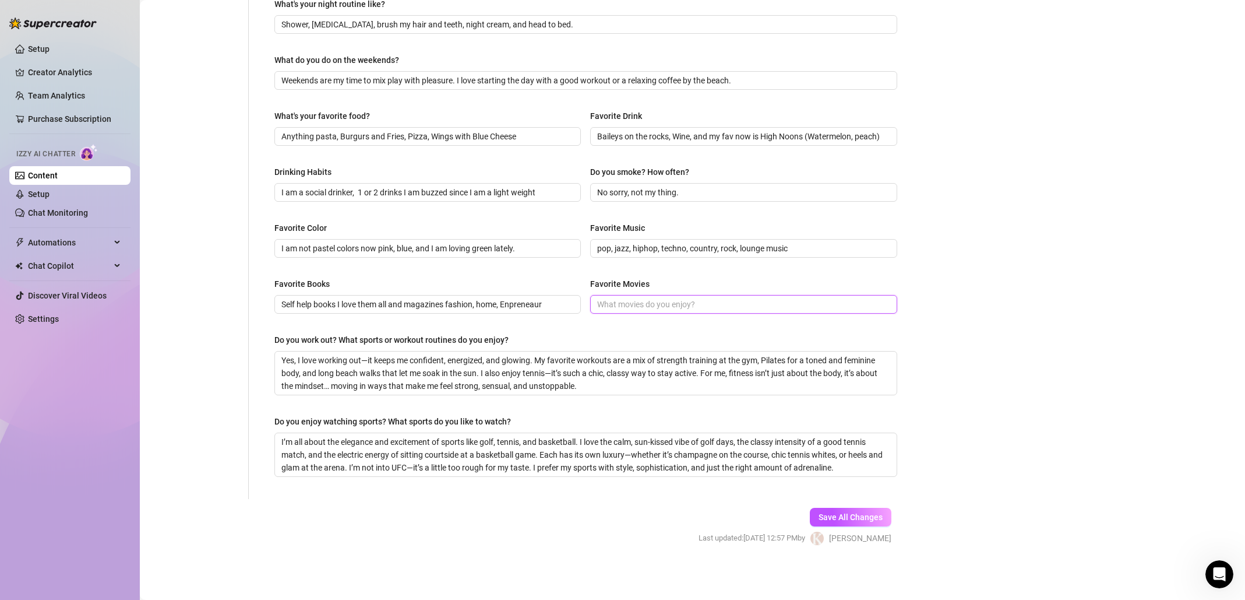
click at [706, 309] on input "Favorite Movies" at bounding box center [742, 304] width 290 height 13
type input "Reality TV"
click at [1007, 365] on div "Bio Import Bio from other creator Personal Info Chatting Lifestyle Physique Con…" at bounding box center [692, 128] width 1082 height 876
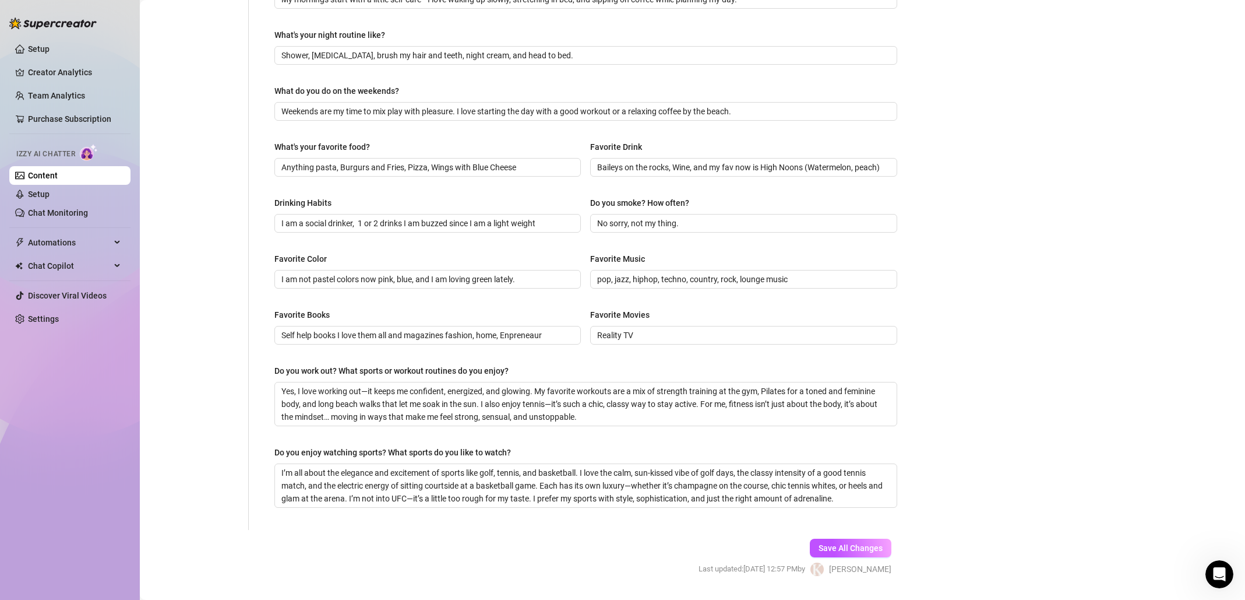
scroll to position [364, 0]
click at [858, 553] on span "Save All Changes" at bounding box center [851, 549] width 64 height 9
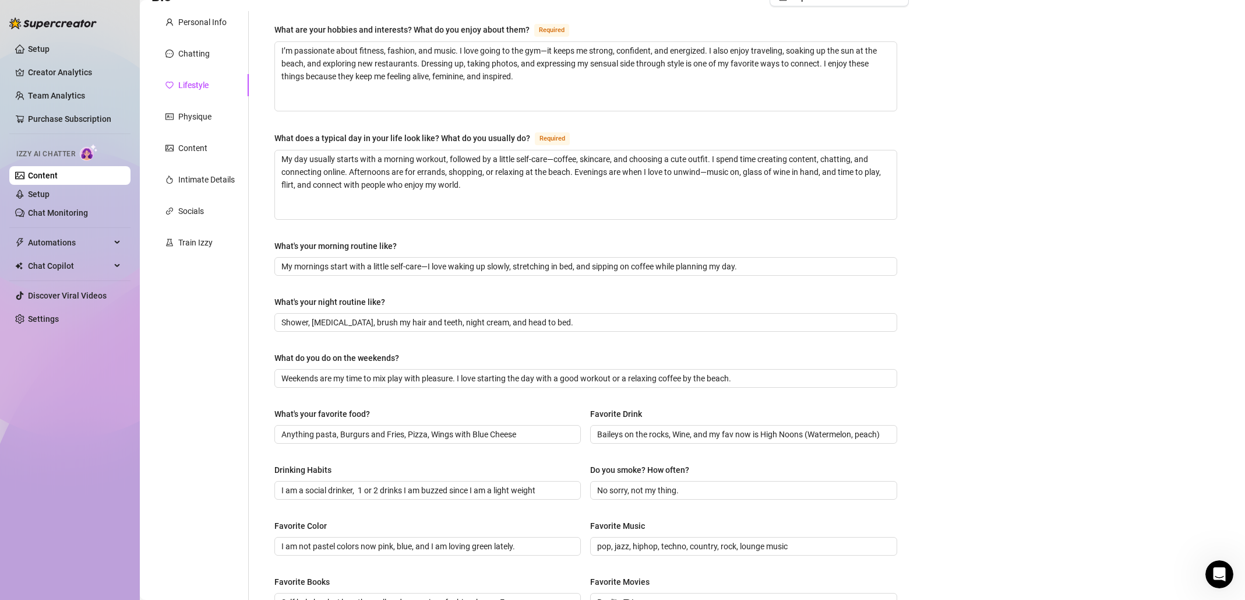
scroll to position [0, 0]
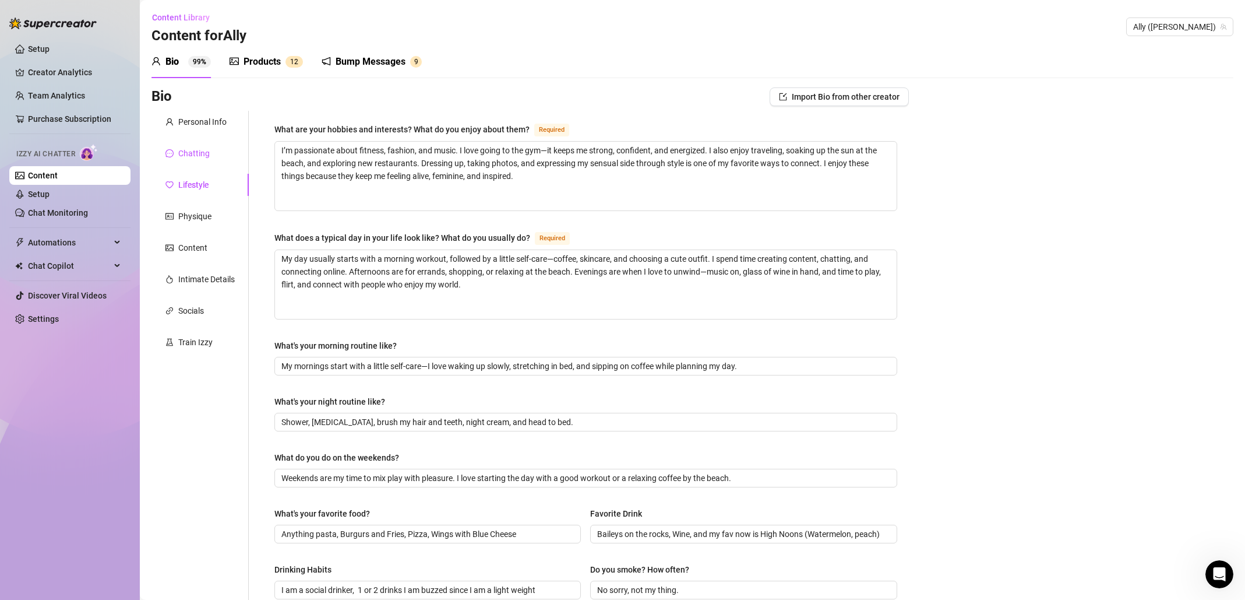
click at [200, 157] on div "Chatting" at bounding box center [193, 153] width 31 height 13
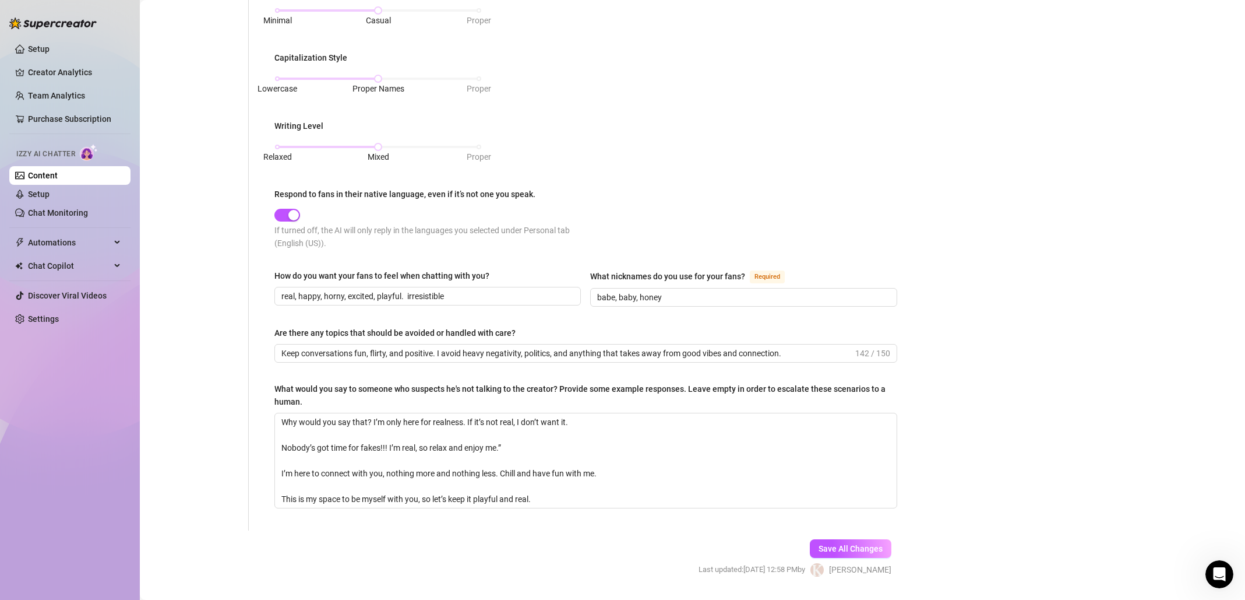
scroll to position [520, 0]
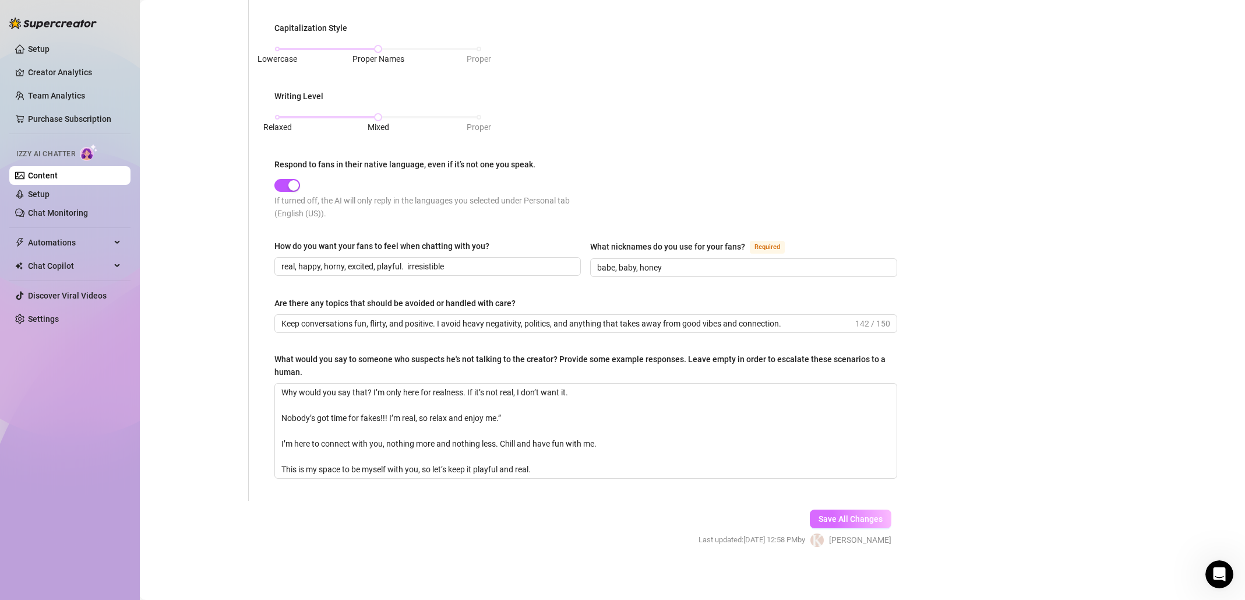
click at [859, 514] on span "Save All Changes" at bounding box center [851, 518] width 64 height 9
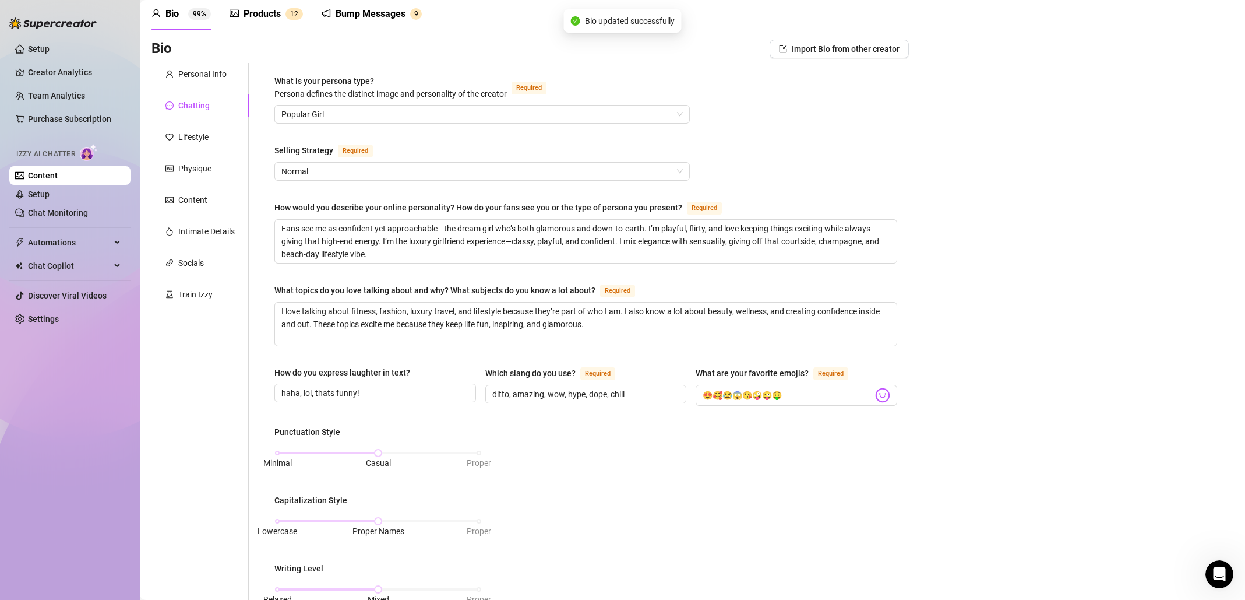
scroll to position [0, 0]
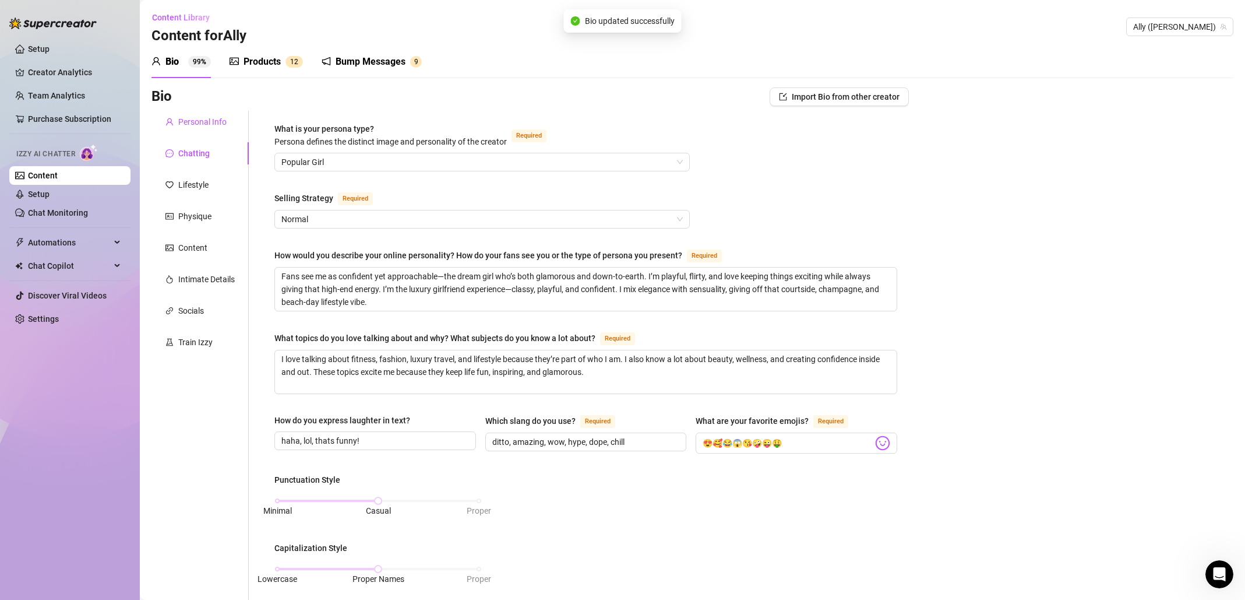
click at [195, 119] on div "Personal Info" at bounding box center [202, 121] width 48 height 13
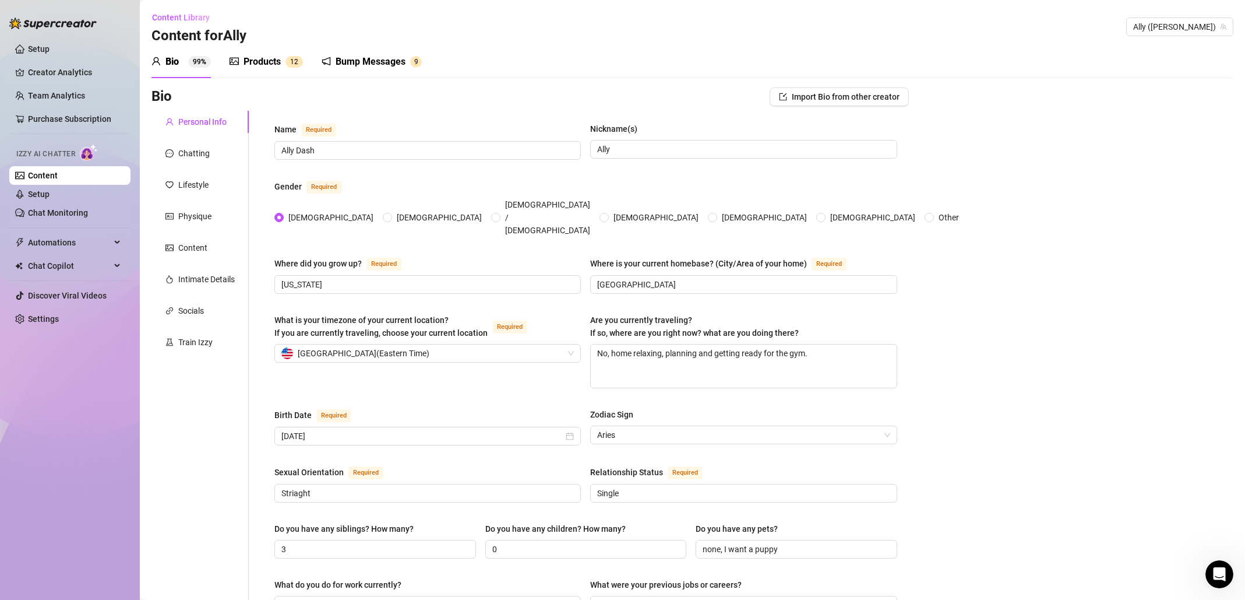
click at [187, 63] on div "Bio 99%" at bounding box center [180, 62] width 59 height 14
click at [270, 62] on div "Products" at bounding box center [262, 62] width 37 height 14
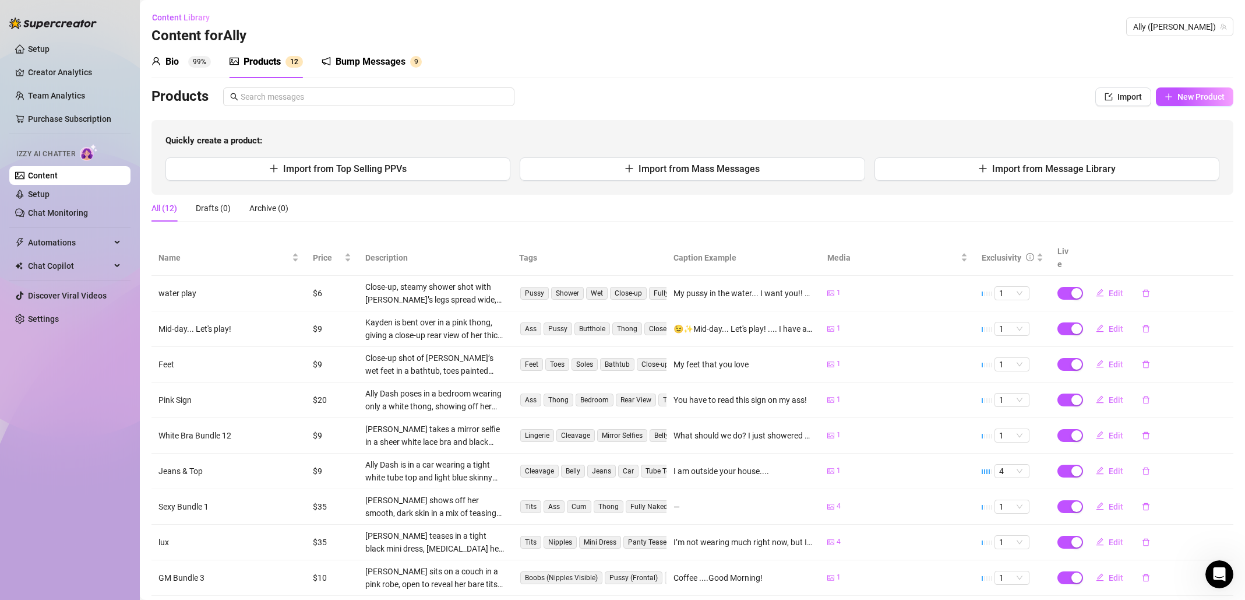
click at [366, 60] on div "Bump Messages" at bounding box center [371, 62] width 70 height 14
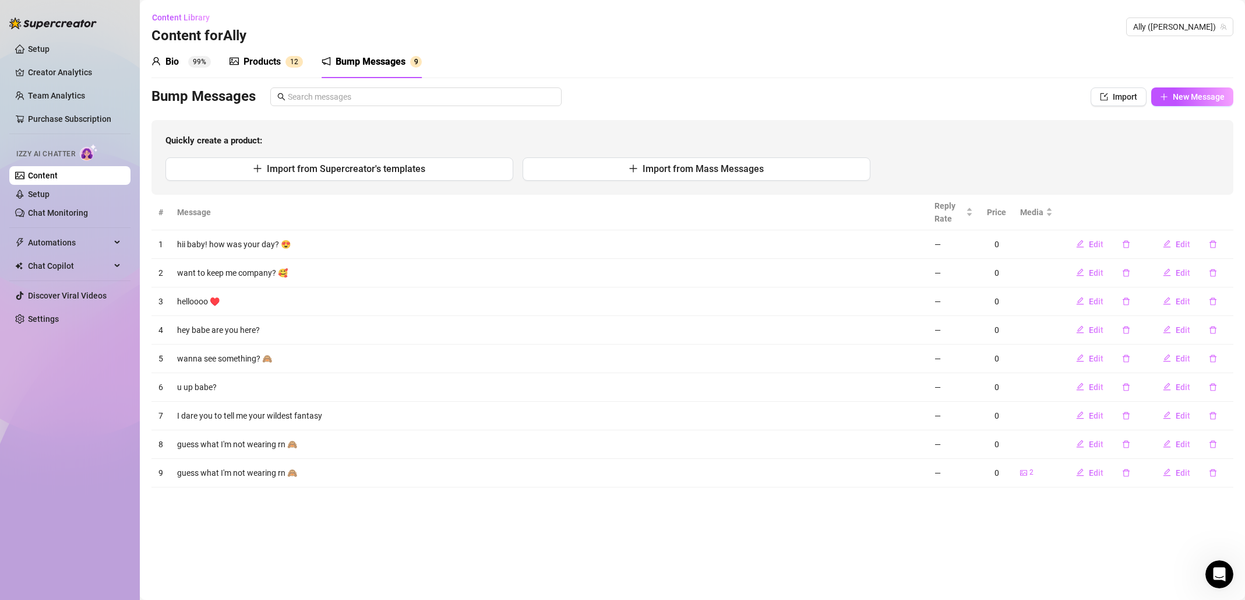
click at [171, 62] on div "Bio" at bounding box center [171, 62] width 13 height 14
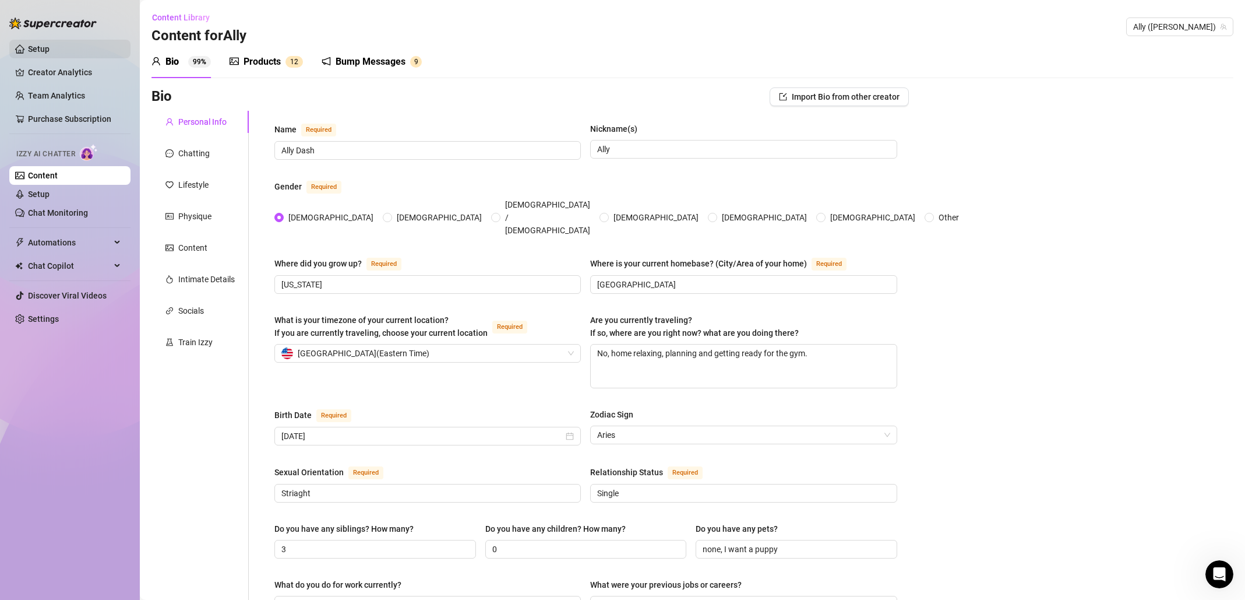
click at [50, 45] on link "Setup" at bounding box center [39, 48] width 22 height 9
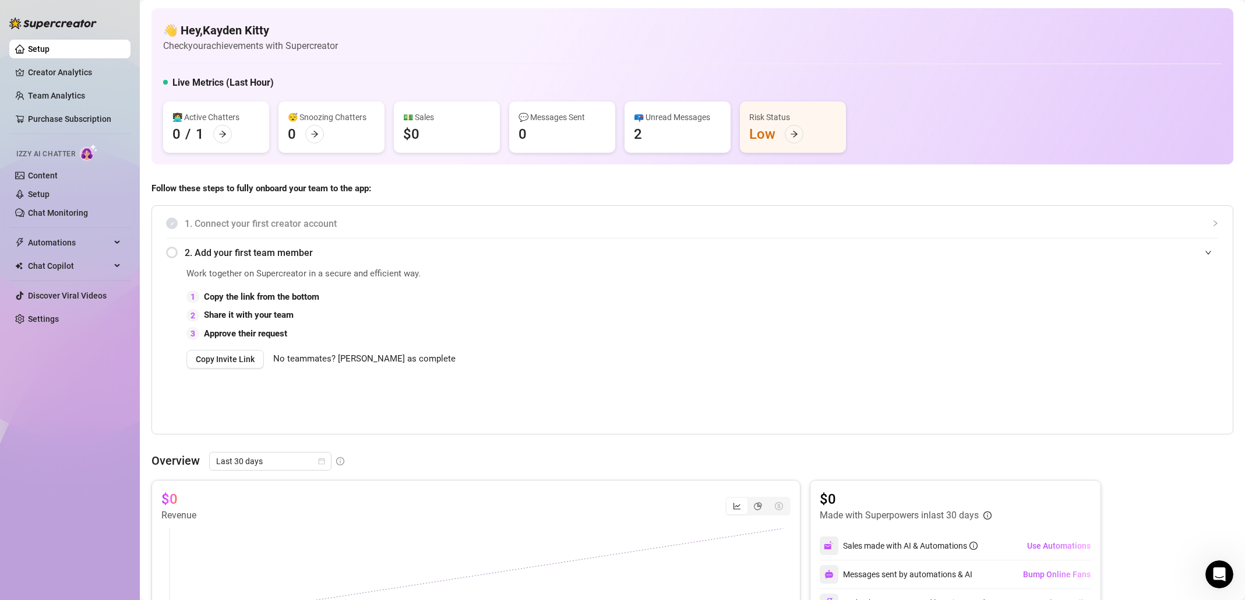
click at [1158, 246] on div at bounding box center [1212, 252] width 14 height 13
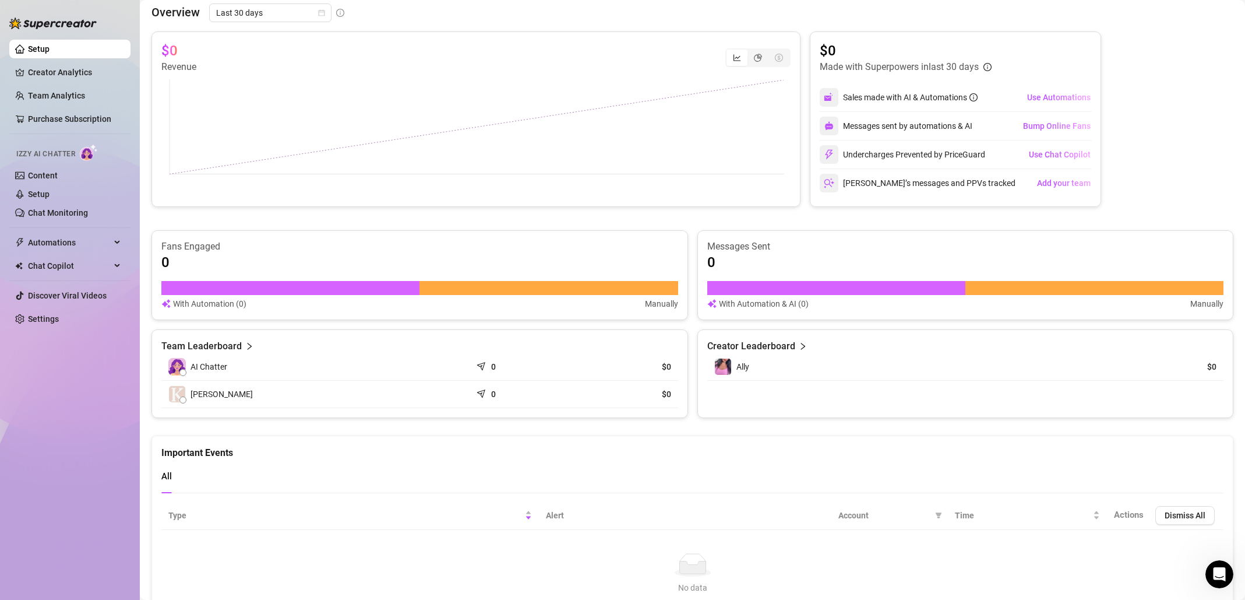
scroll to position [279, 0]
